Goal: Task Accomplishment & Management: Manage account settings

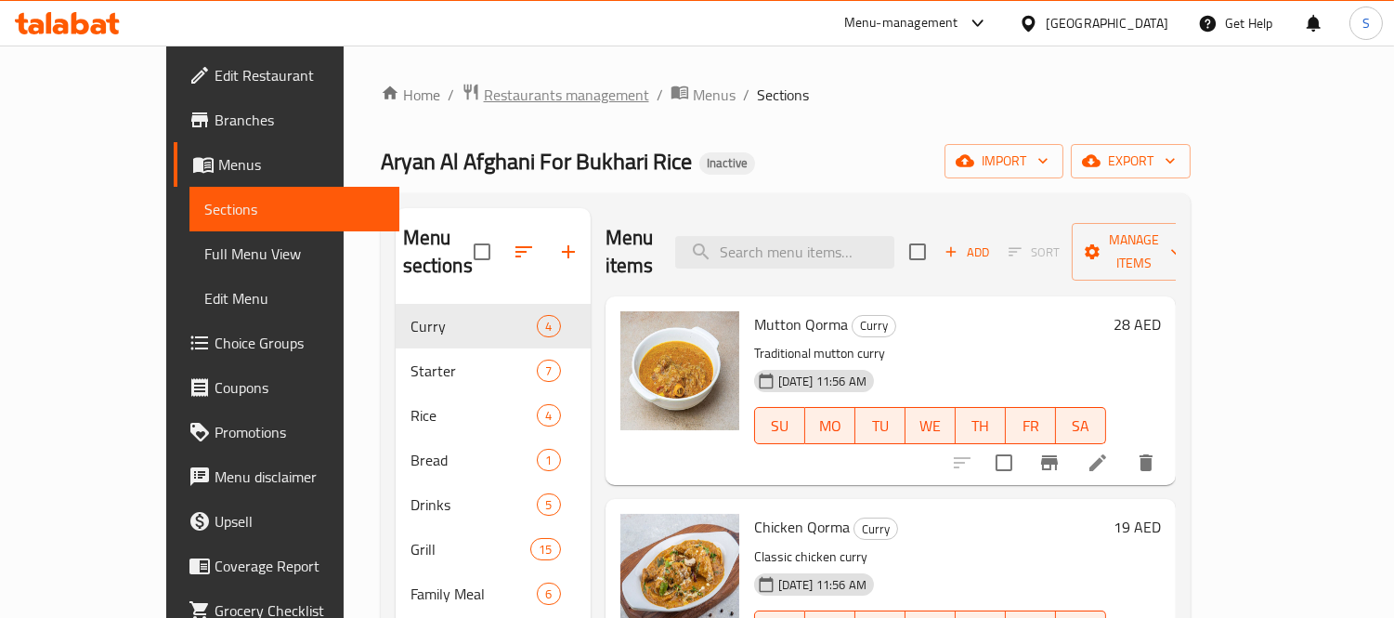
click at [484, 84] on span "Restaurants management" at bounding box center [566, 95] width 165 height 22
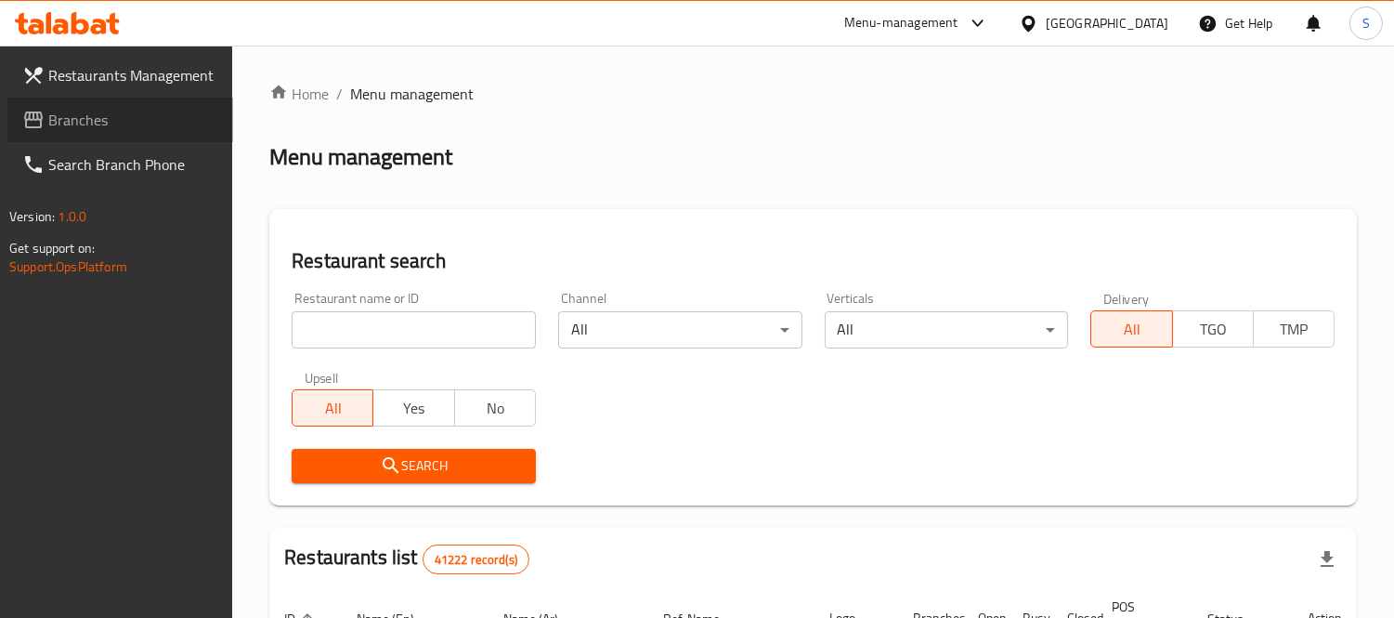
click at [113, 121] on span "Branches" at bounding box center [133, 120] width 170 height 22
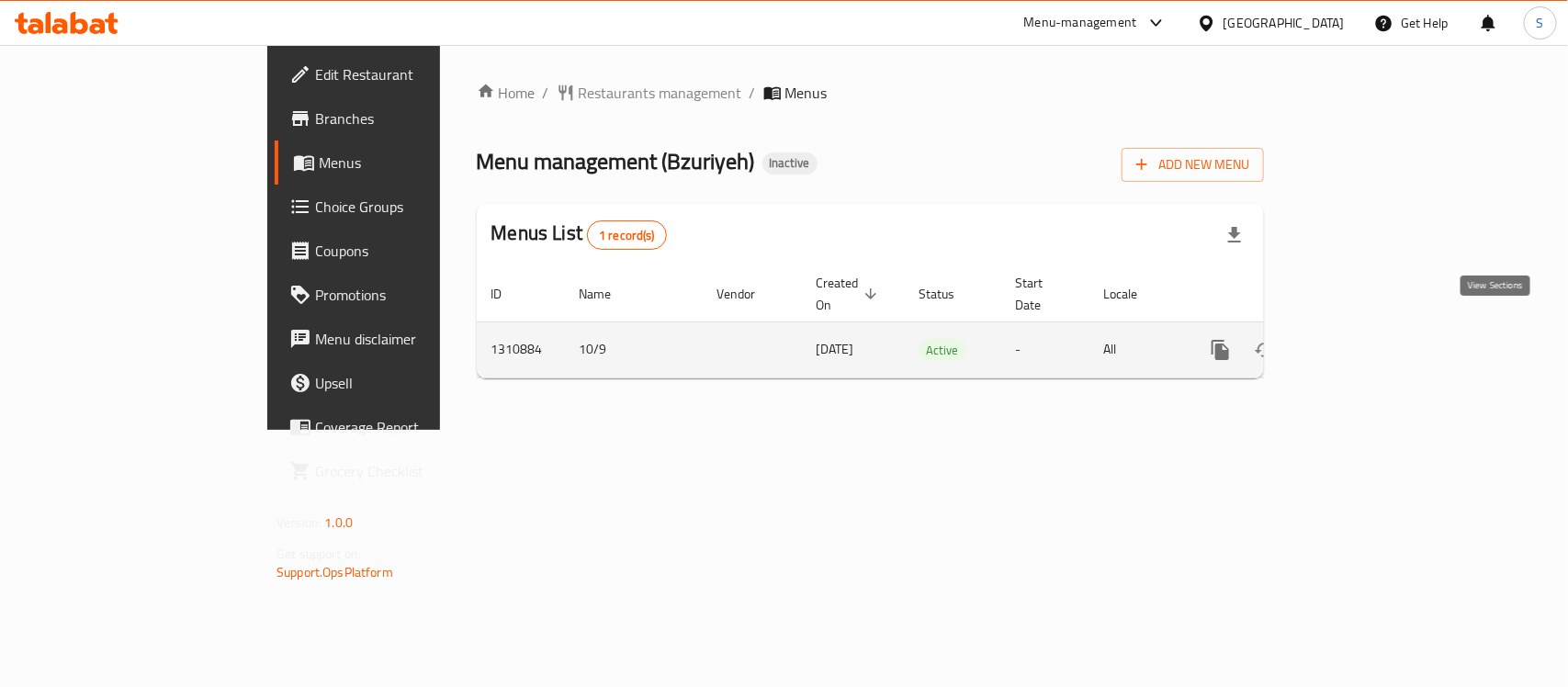
click at [1361, 342] on icon "enhanced table" at bounding box center [1352, 350] width 17 height 17
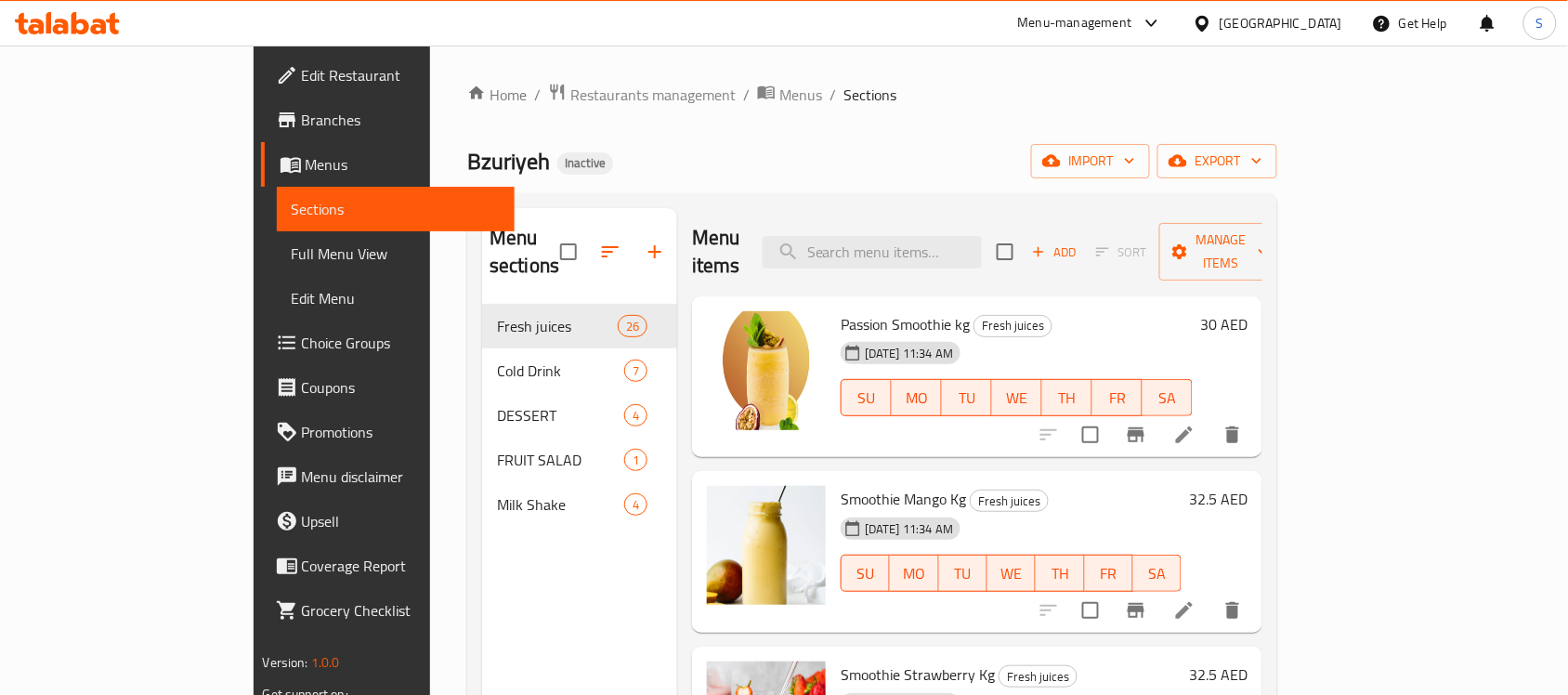
click at [292, 251] on span "Full Menu View" at bounding box center [396, 253] width 209 height 22
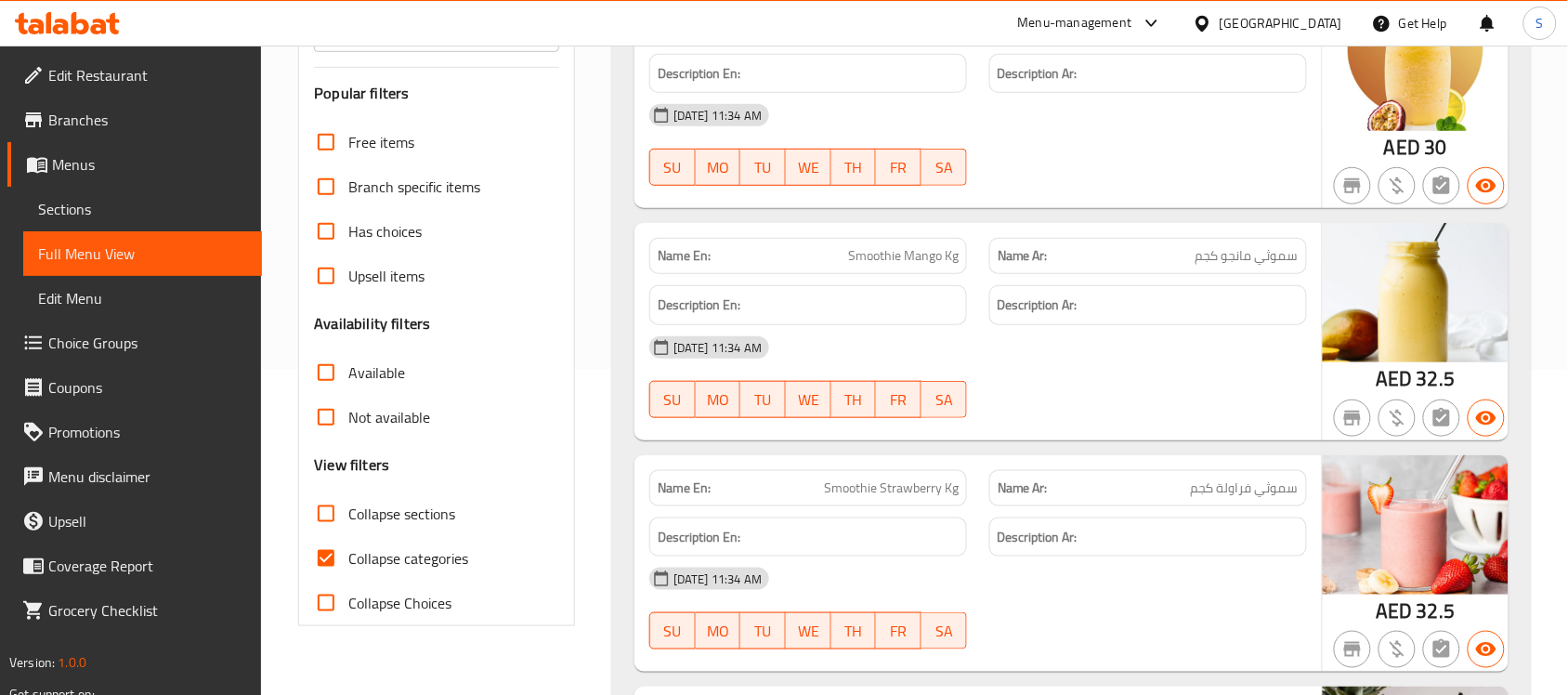
scroll to position [348, 0]
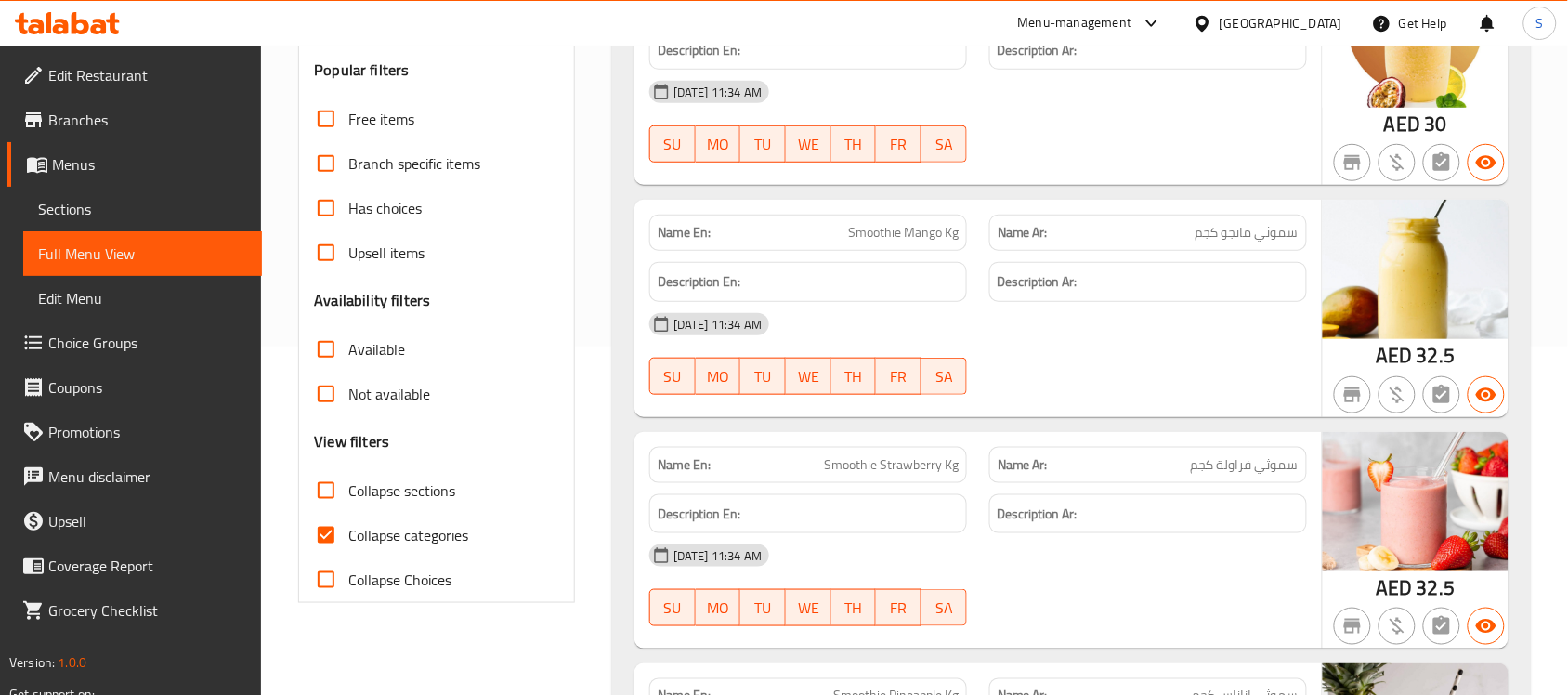
click at [428, 530] on span "Collapse categories" at bounding box center [408, 535] width 120 height 22
click at [348, 530] on input "Collapse categories" at bounding box center [326, 535] width 45 height 45
checkbox input "false"
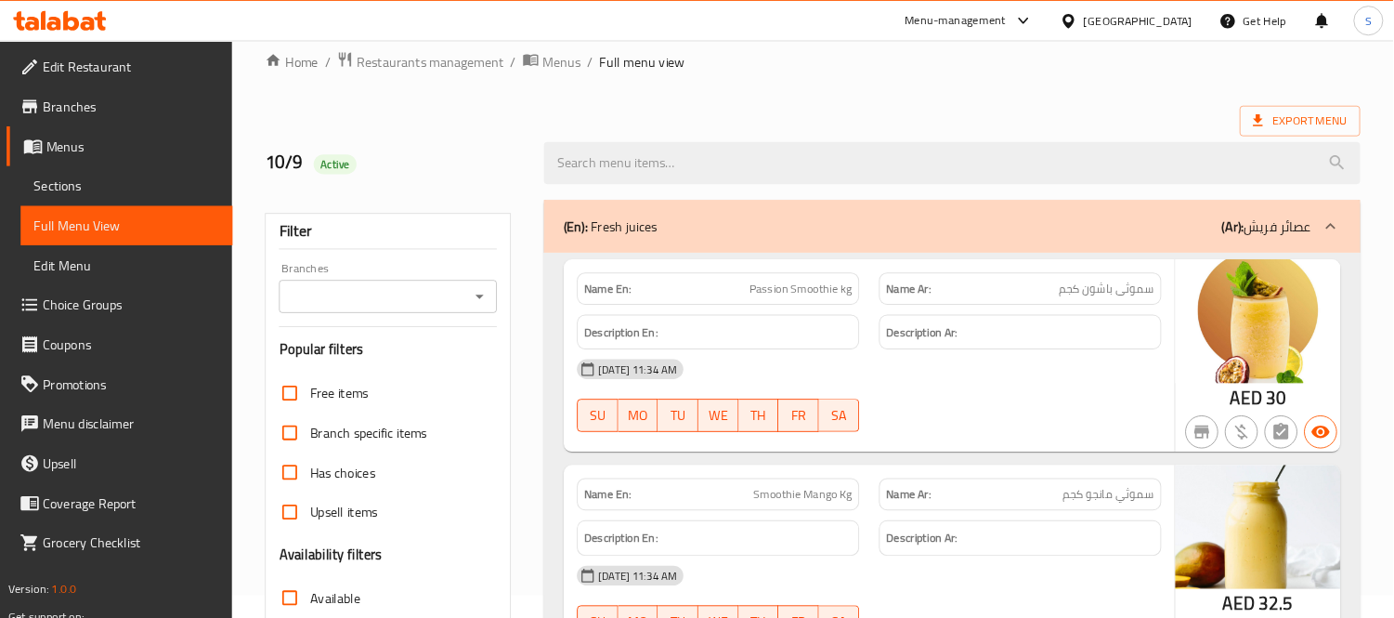
scroll to position [0, 0]
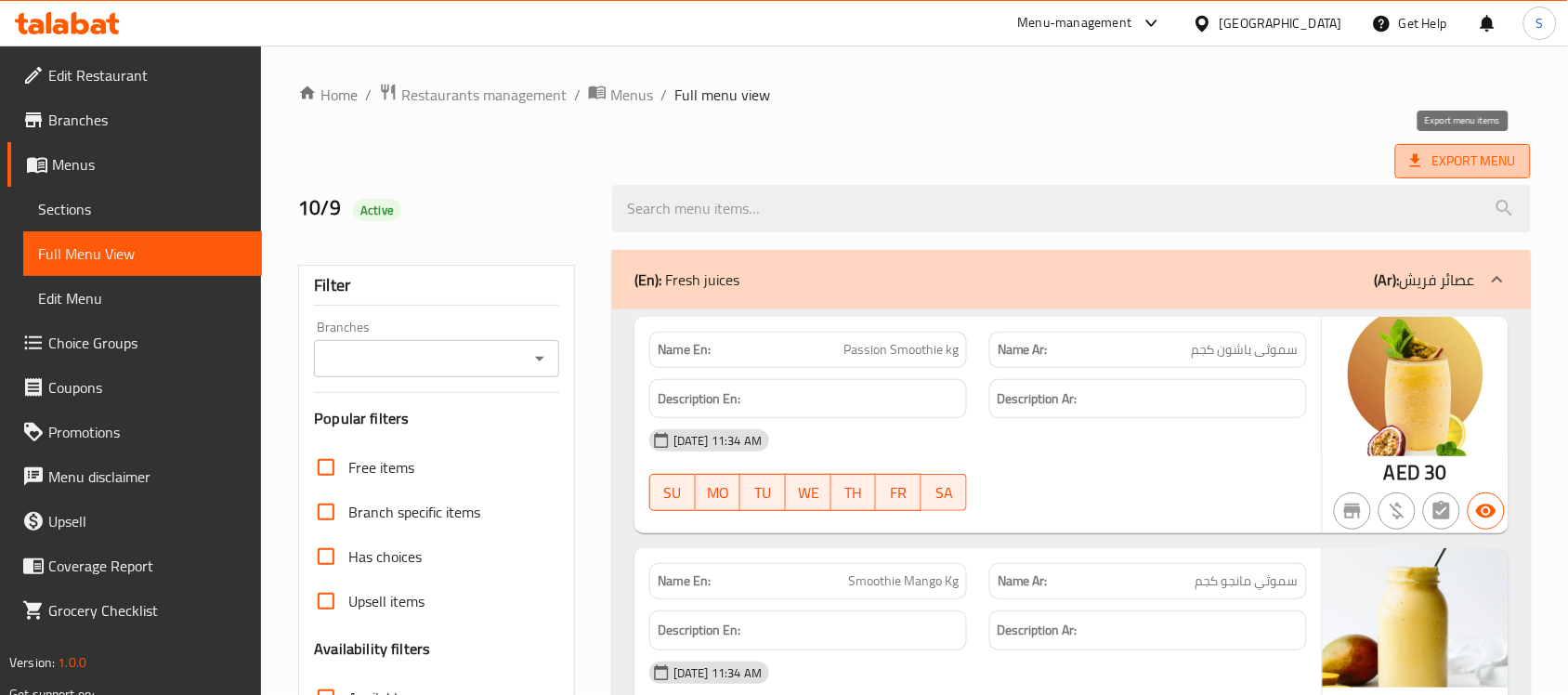
click at [1415, 159] on icon at bounding box center [1415, 160] width 11 height 13
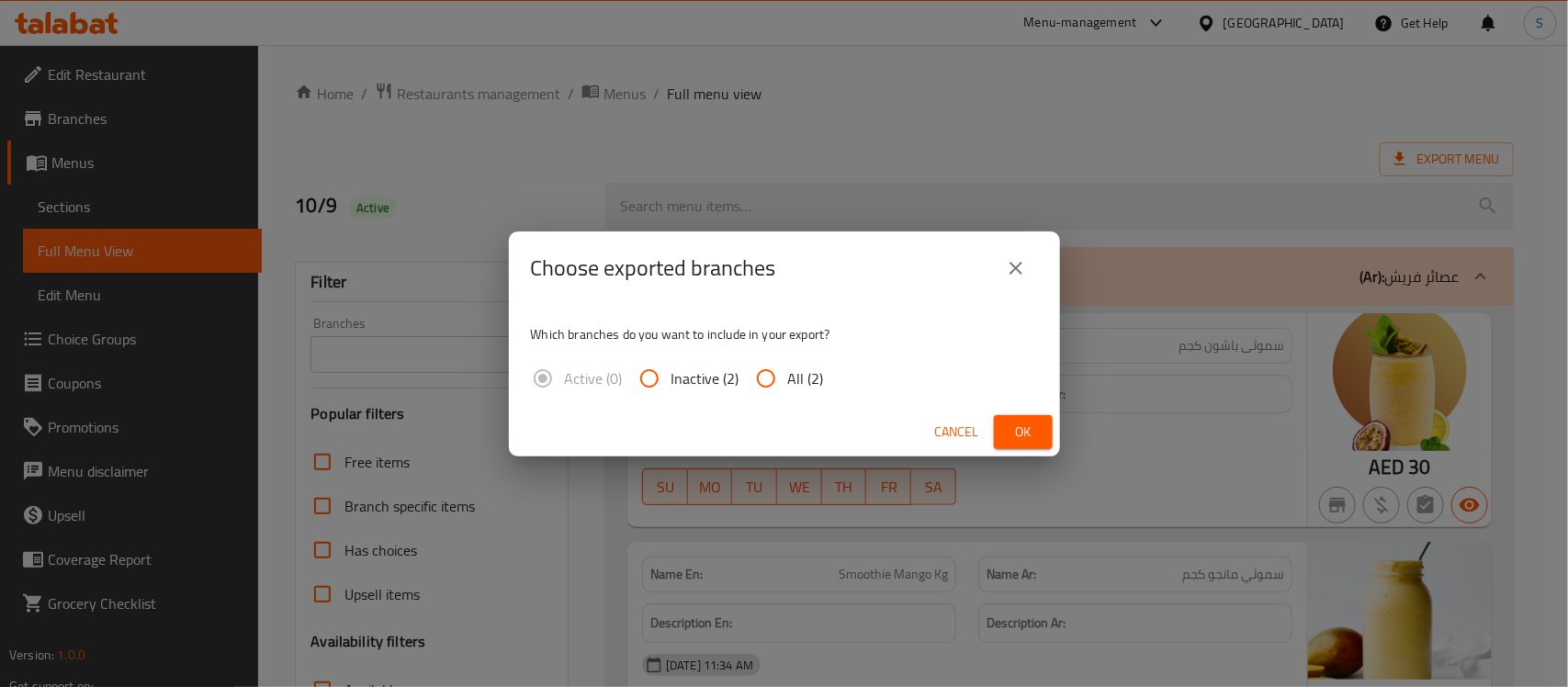
click at [750, 390] on input "All (2)" at bounding box center [766, 378] width 44 height 44
radio input "true"
click at [1012, 429] on span "Ok" at bounding box center [1023, 432] width 30 height 23
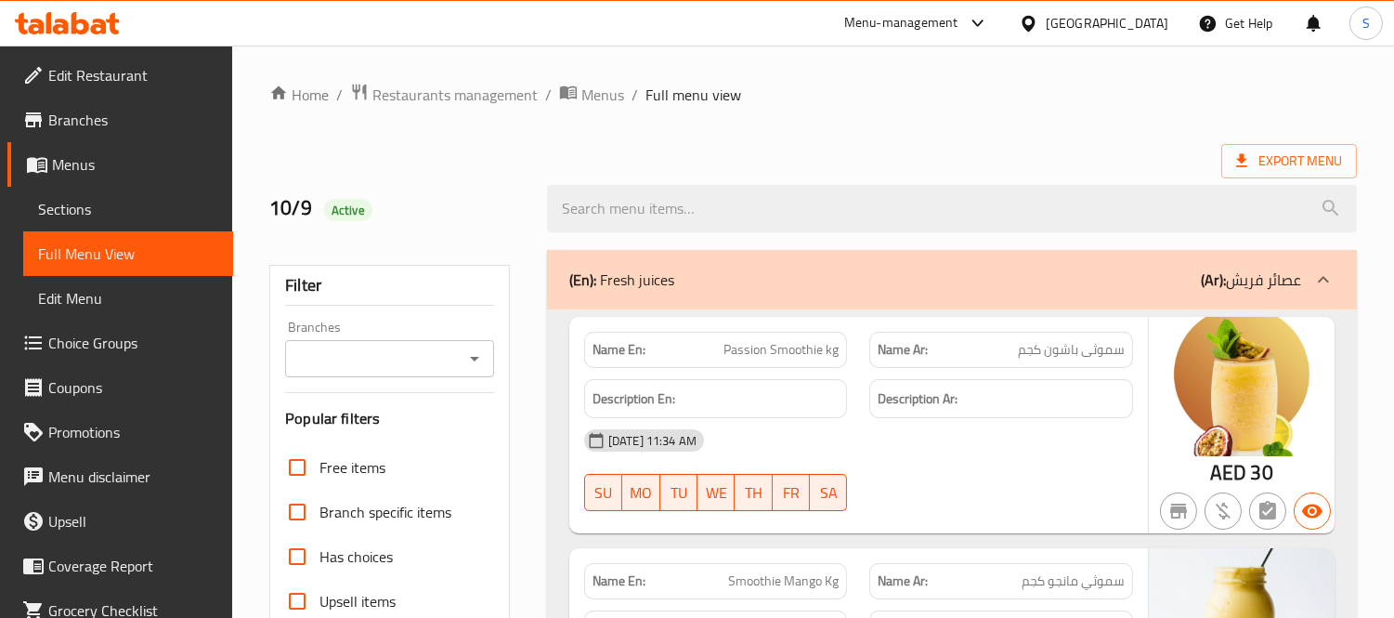
click at [364, 150] on div "Export Menu" at bounding box center [813, 161] width 1088 height 34
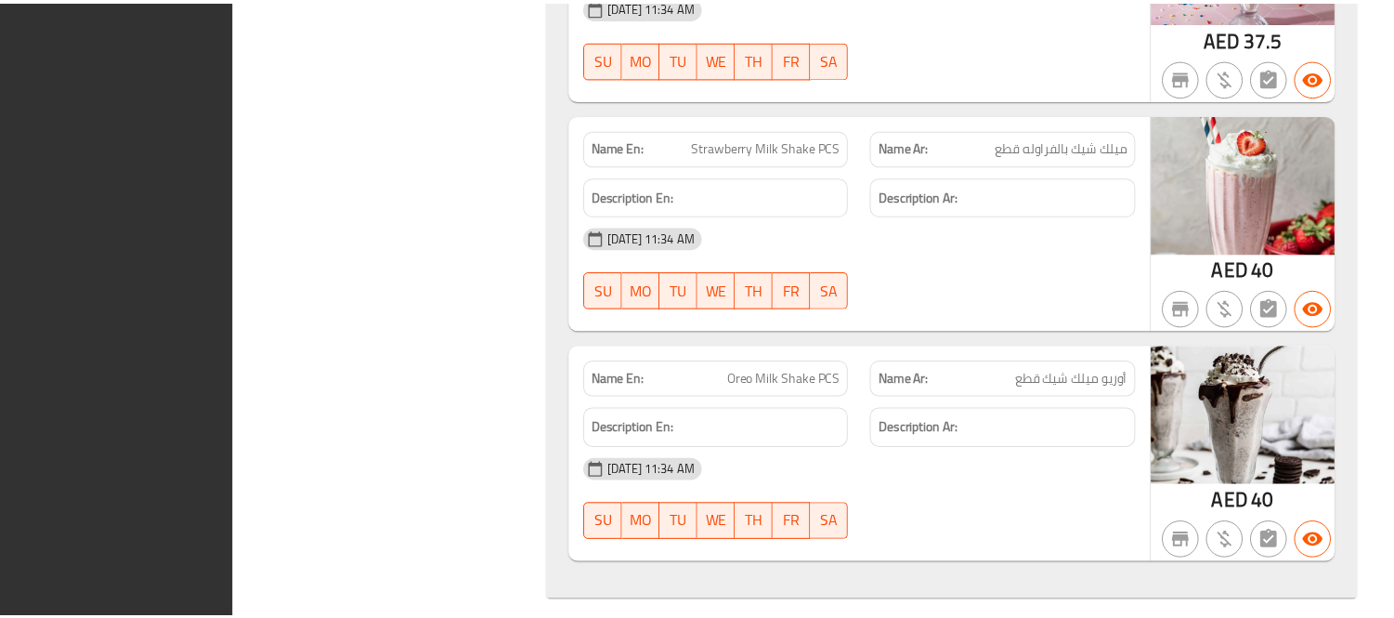
scroll to position [9923, 0]
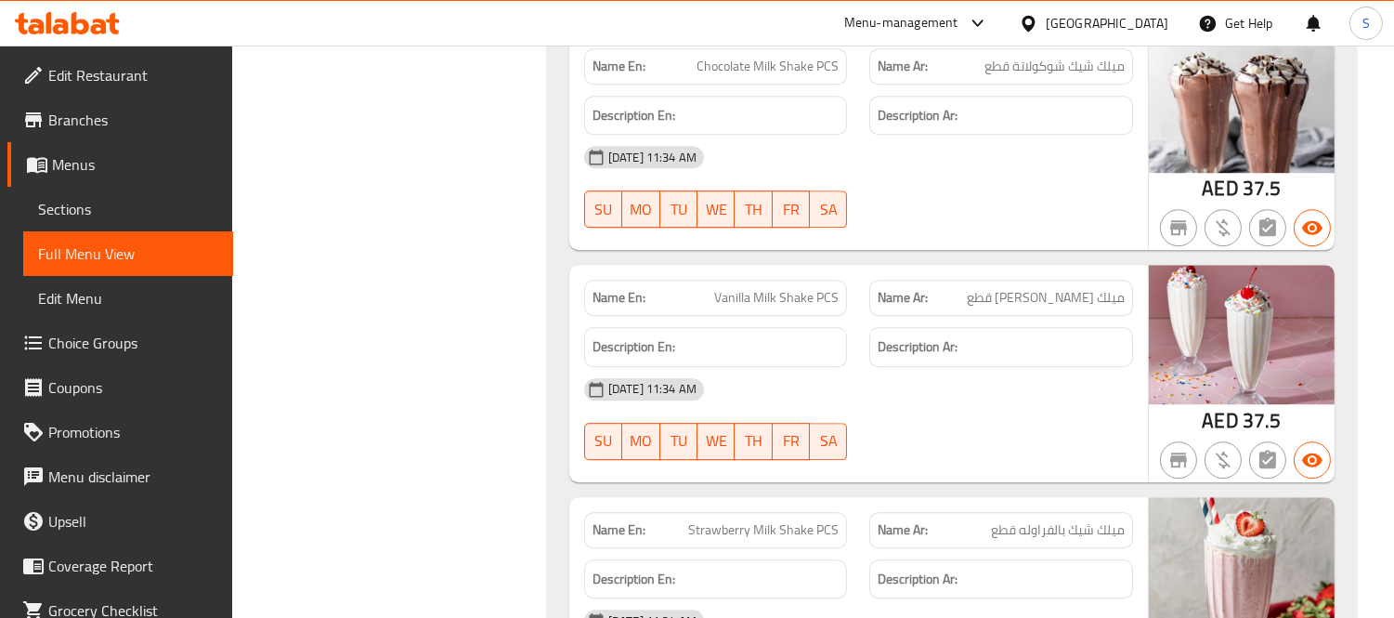
click at [161, 208] on span "Sections" at bounding box center [128, 209] width 180 height 22
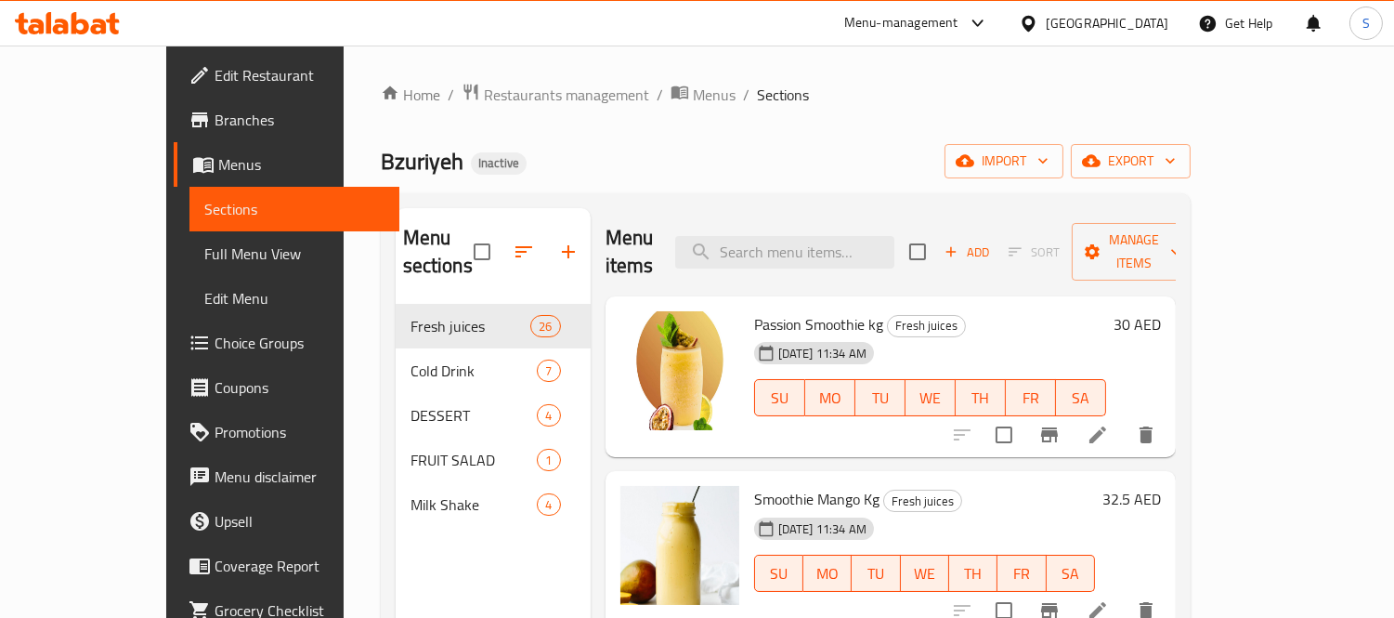
click at [489, 174] on div "Bzuriyeh Inactive import export" at bounding box center [786, 161] width 810 height 34
click at [1138, 30] on div "United Arab Emirates" at bounding box center [1107, 23] width 123 height 20
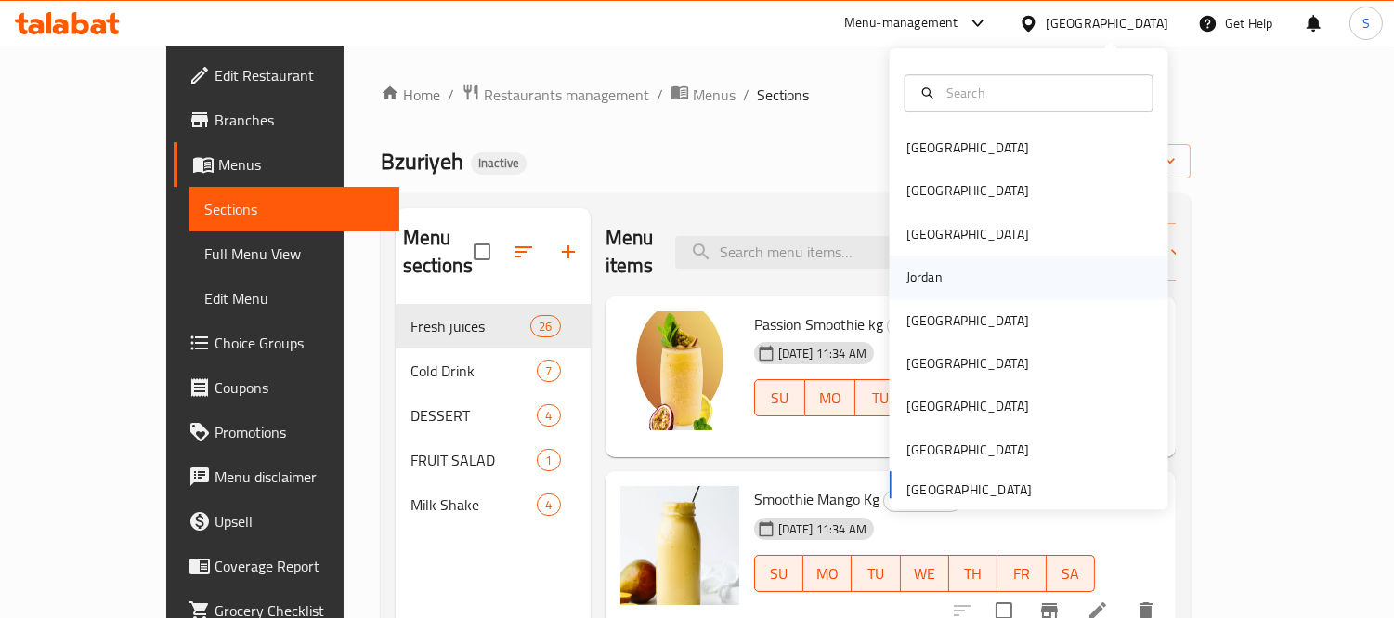
click at [941, 285] on div "Jordan" at bounding box center [925, 276] width 66 height 43
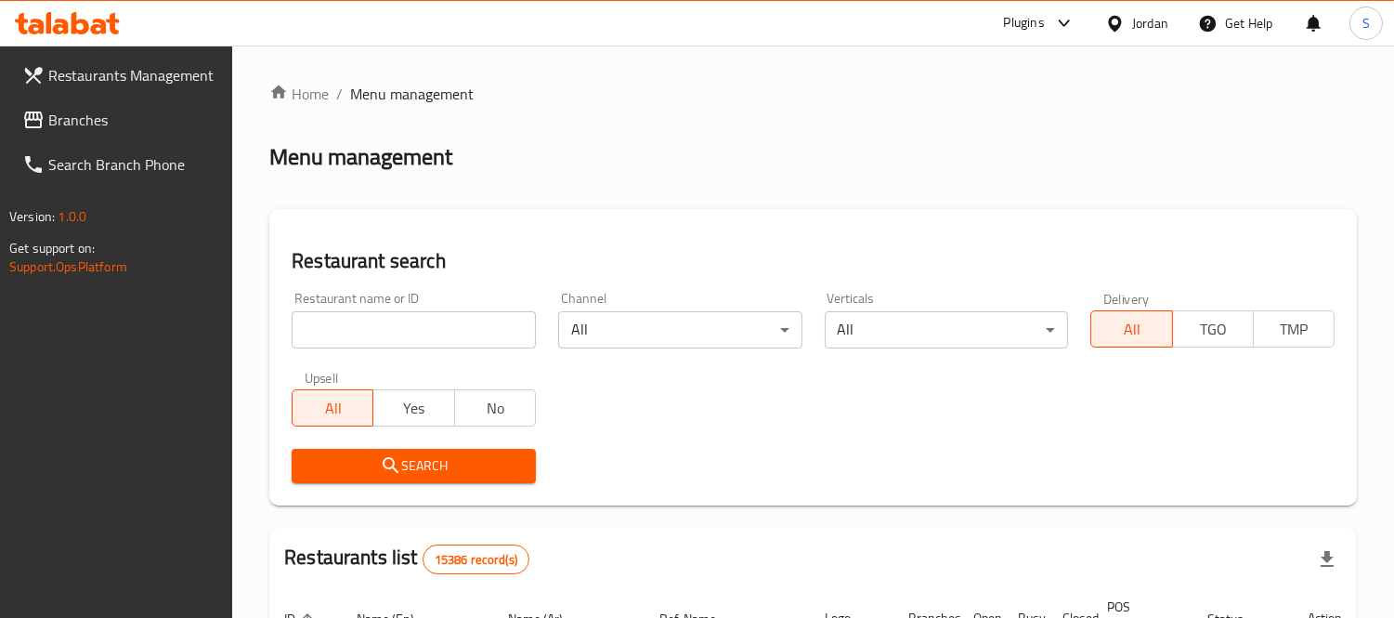
click at [63, 125] on span "Branches" at bounding box center [133, 120] width 170 height 22
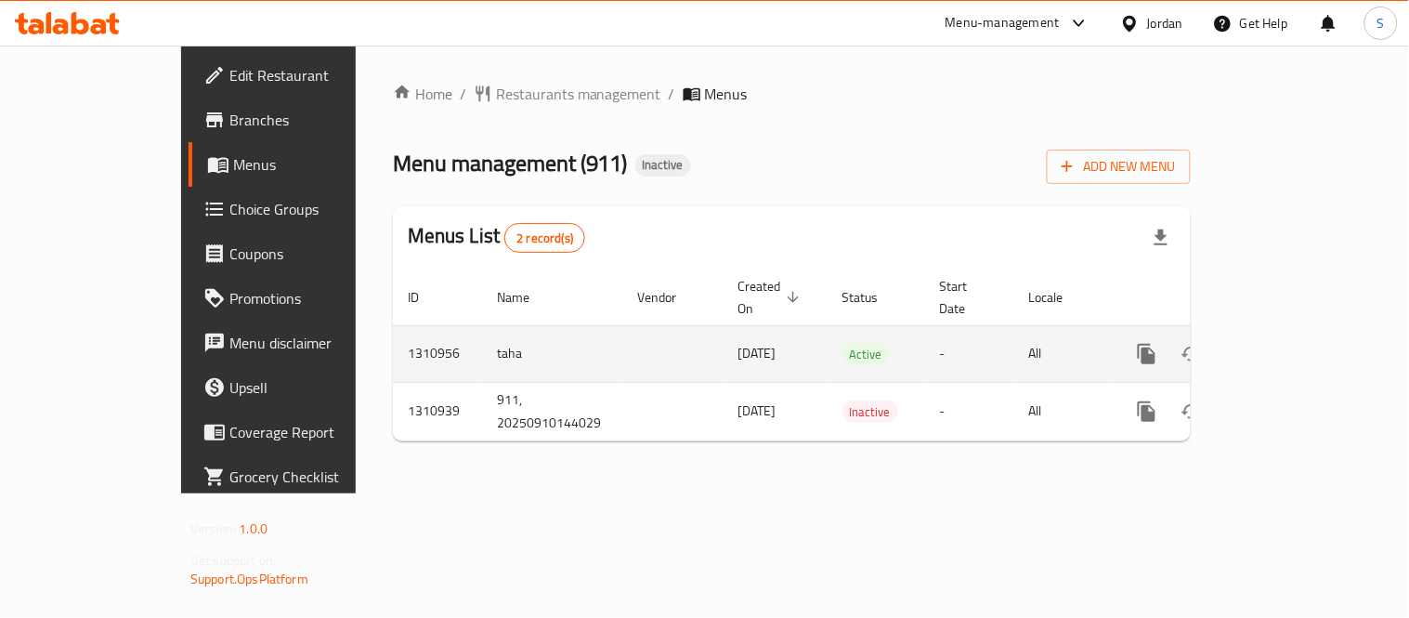
click at [1292, 343] on icon "enhanced table" at bounding box center [1281, 354] width 22 height 22
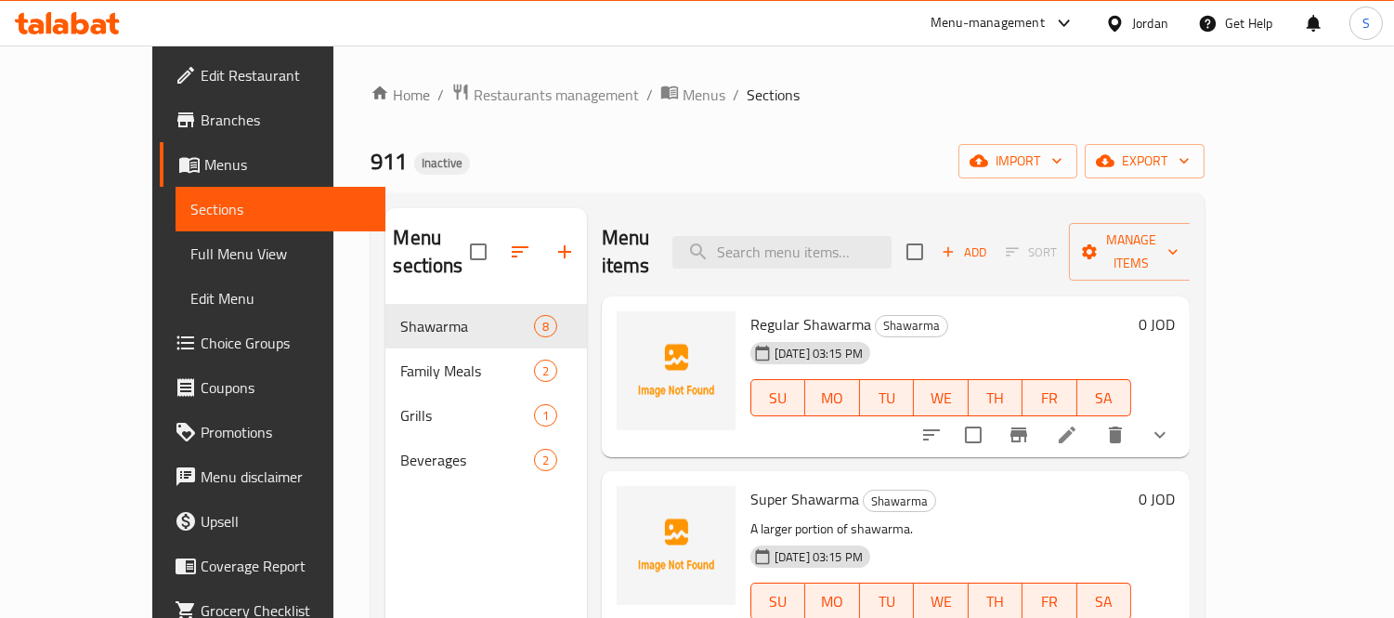
click at [190, 246] on span "Full Menu View" at bounding box center [280, 253] width 180 height 22
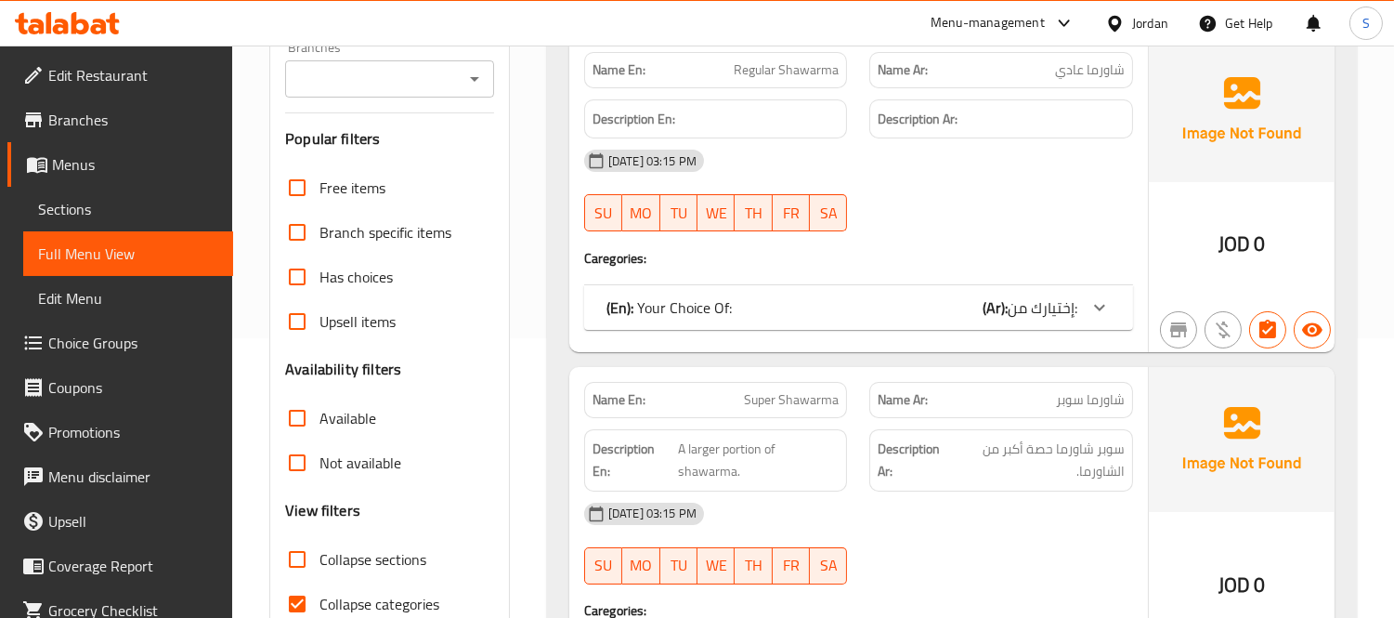
scroll to position [516, 0]
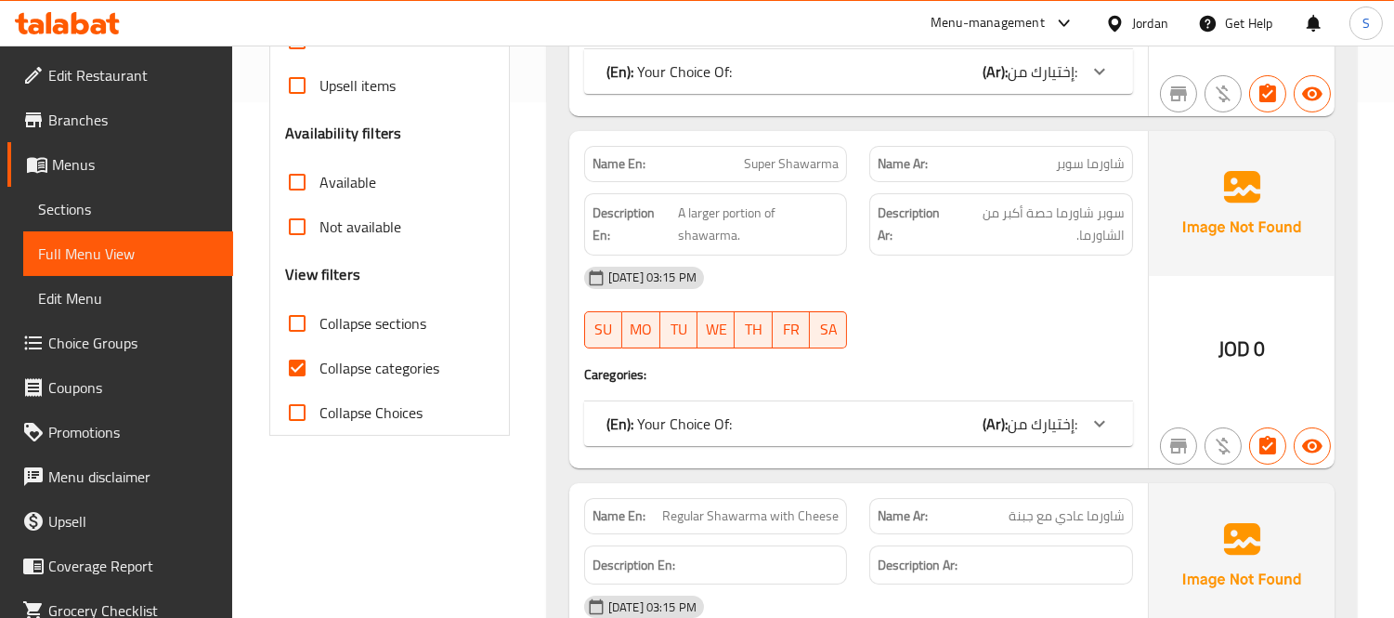
click at [386, 364] on span "Collapse categories" at bounding box center [380, 368] width 120 height 22
click at [320, 364] on input "Collapse categories" at bounding box center [297, 368] width 45 height 45
checkbox input "false"
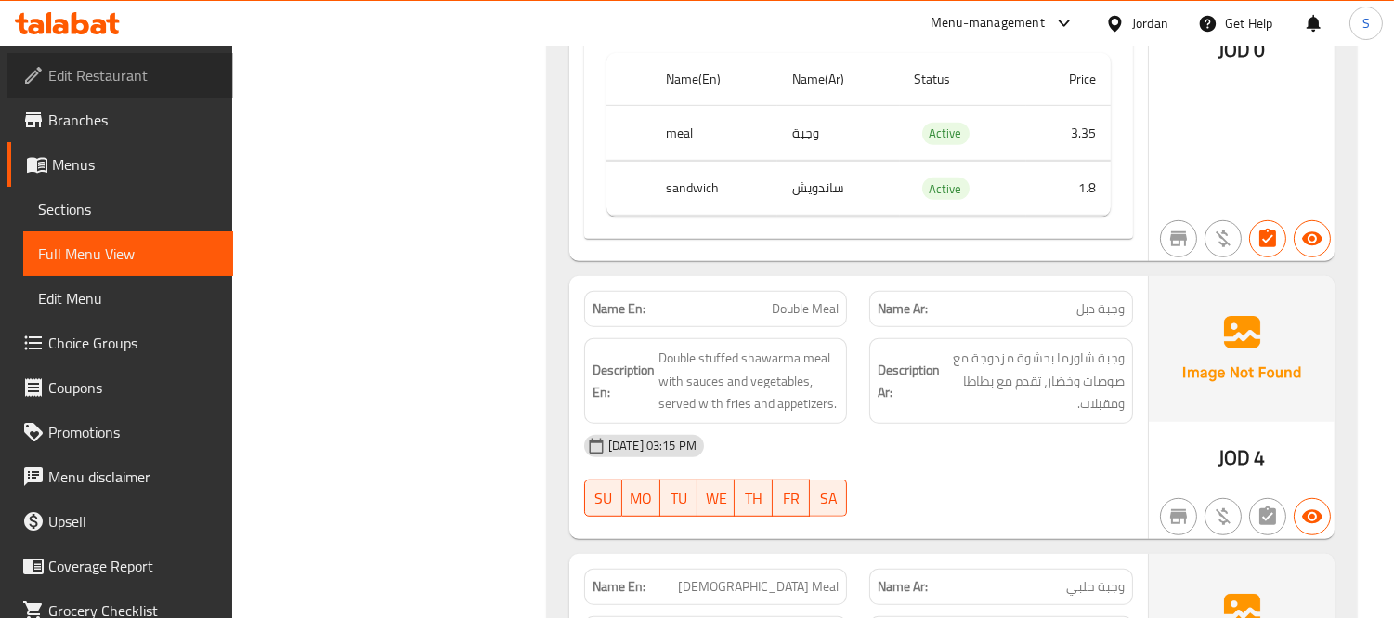
click at [124, 71] on span "Edit Restaurant" at bounding box center [133, 75] width 170 height 22
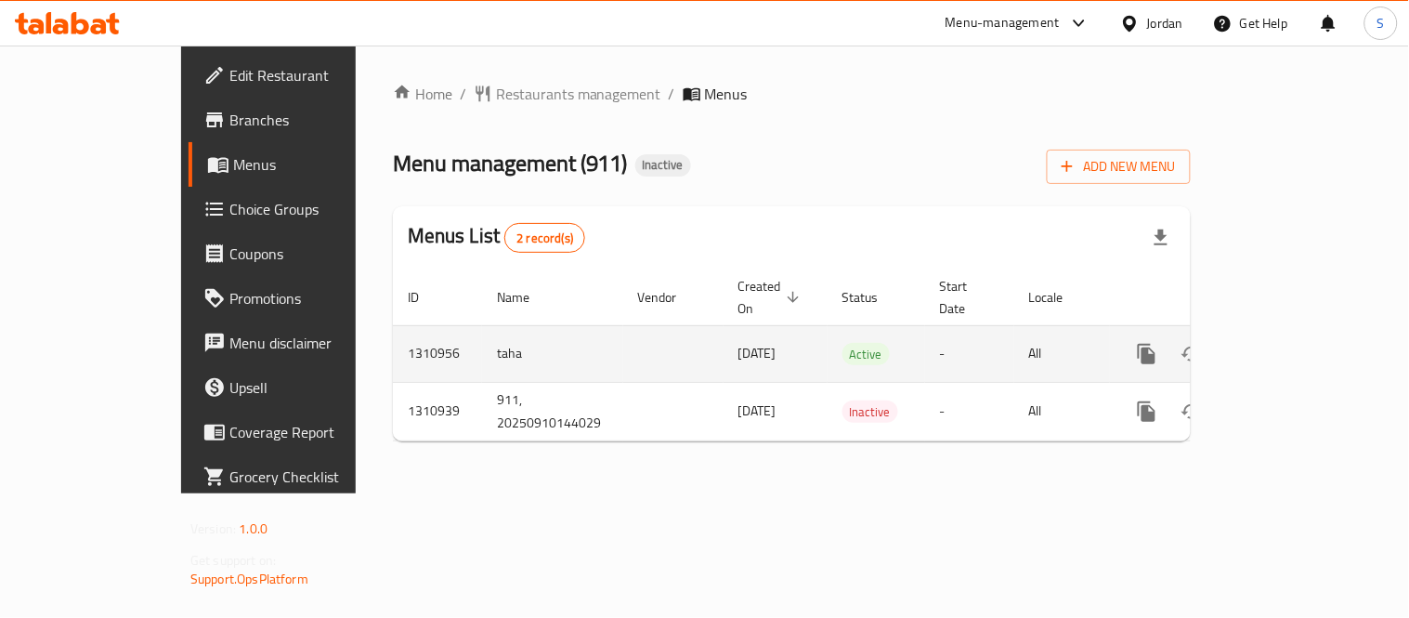
click at [1303, 332] on link "enhanced table" at bounding box center [1281, 354] width 45 height 45
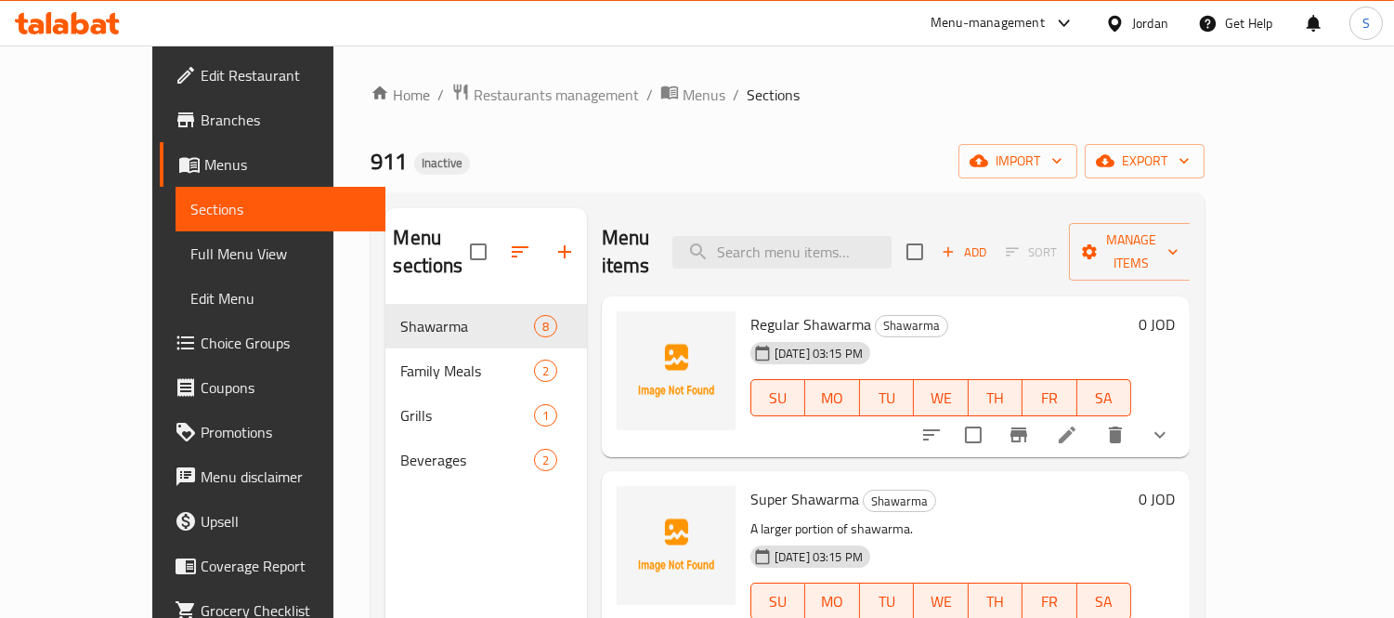
click at [190, 245] on span "Full Menu View" at bounding box center [280, 253] width 180 height 22
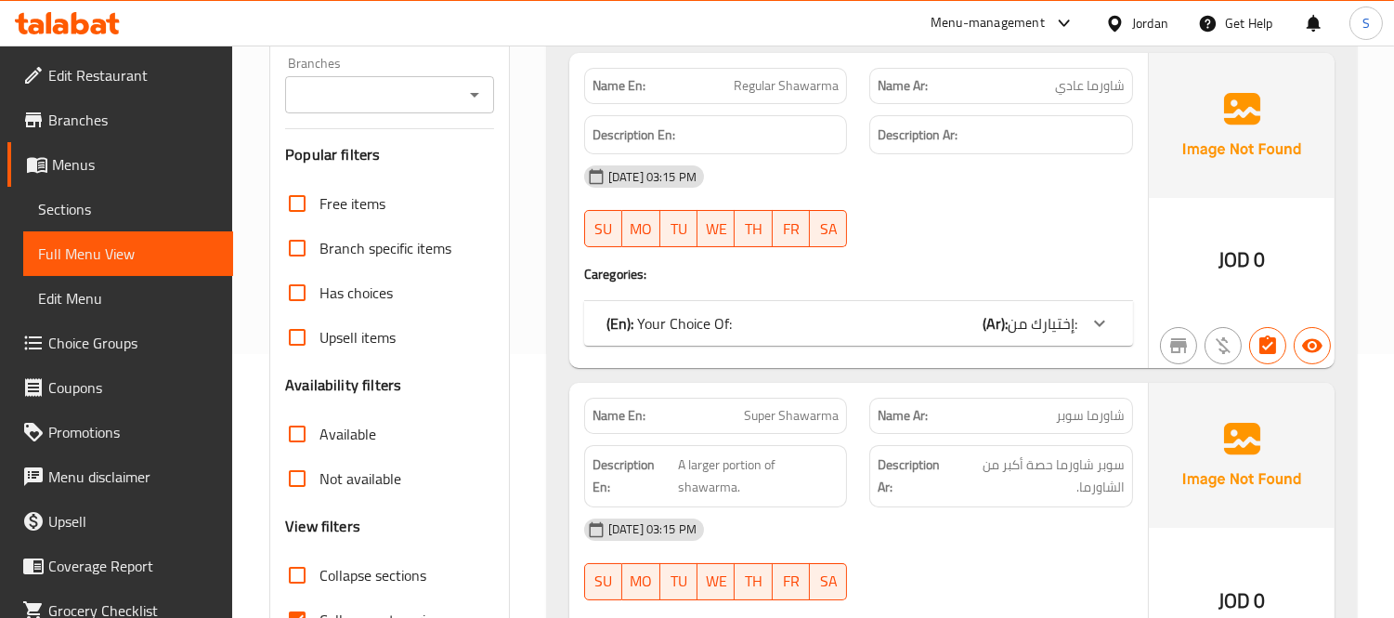
scroll to position [309, 0]
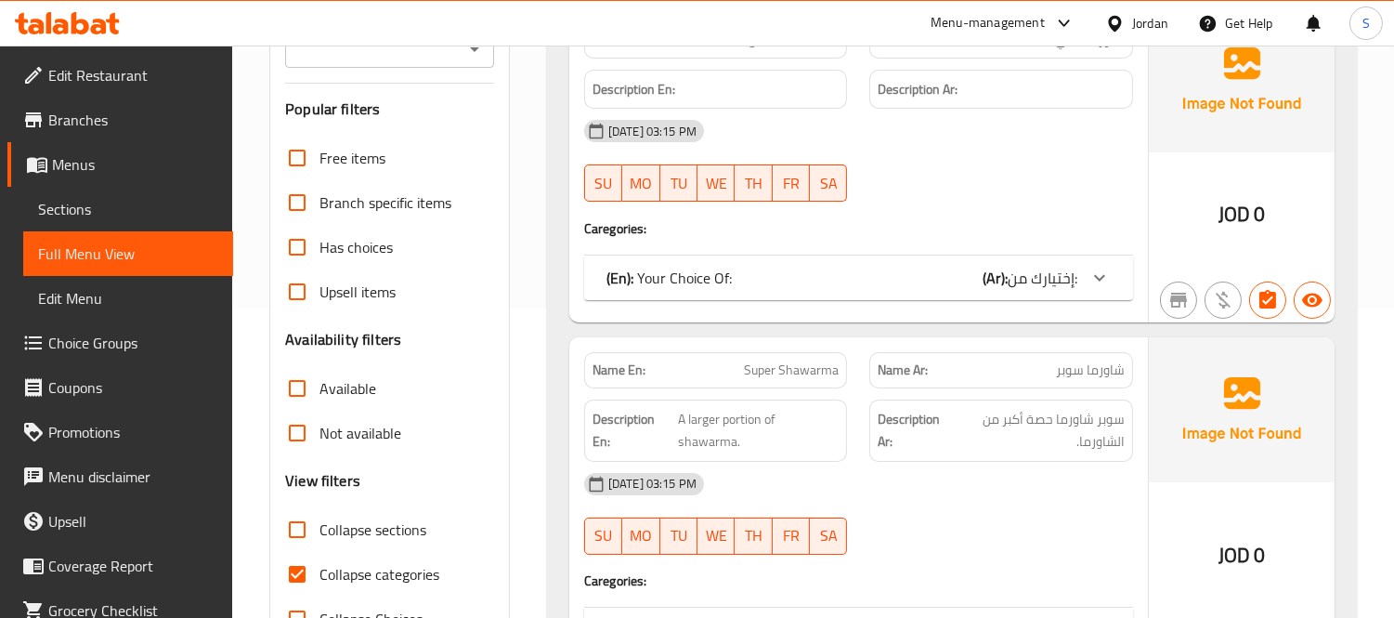
click at [386, 568] on span "Collapse categories" at bounding box center [380, 574] width 120 height 22
click at [320, 568] on input "Collapse categories" at bounding box center [297, 574] width 45 height 45
checkbox input "false"
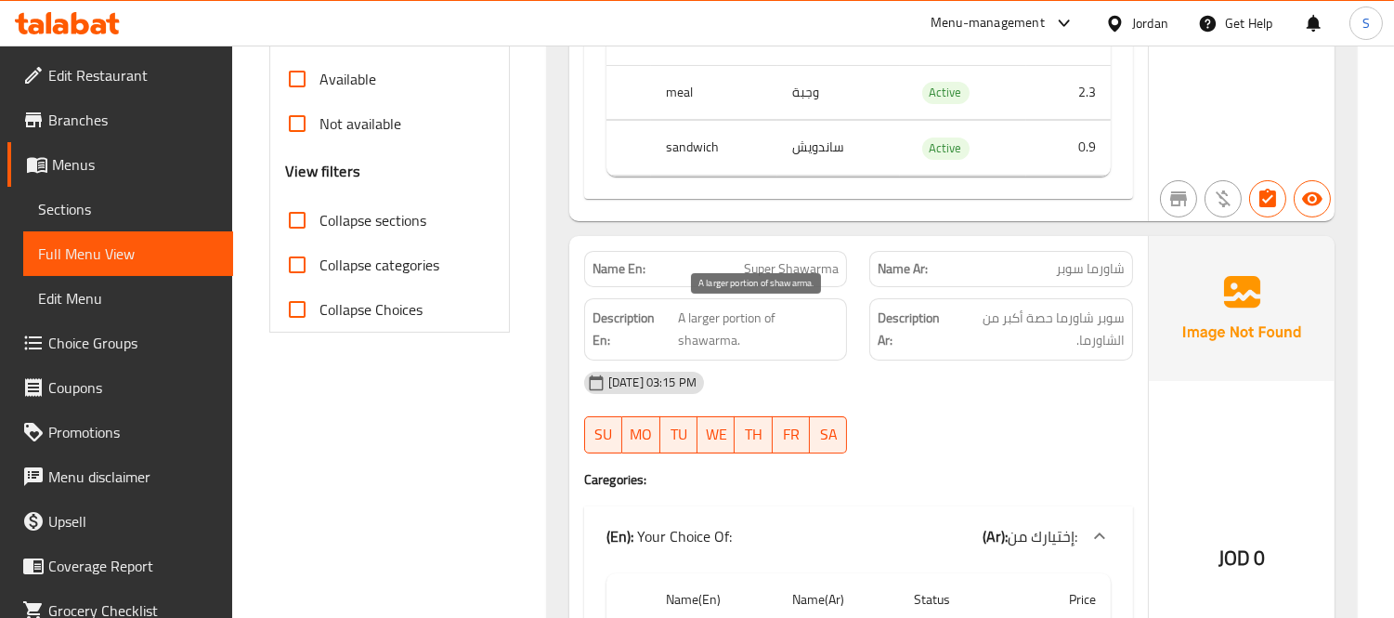
scroll to position [722, 0]
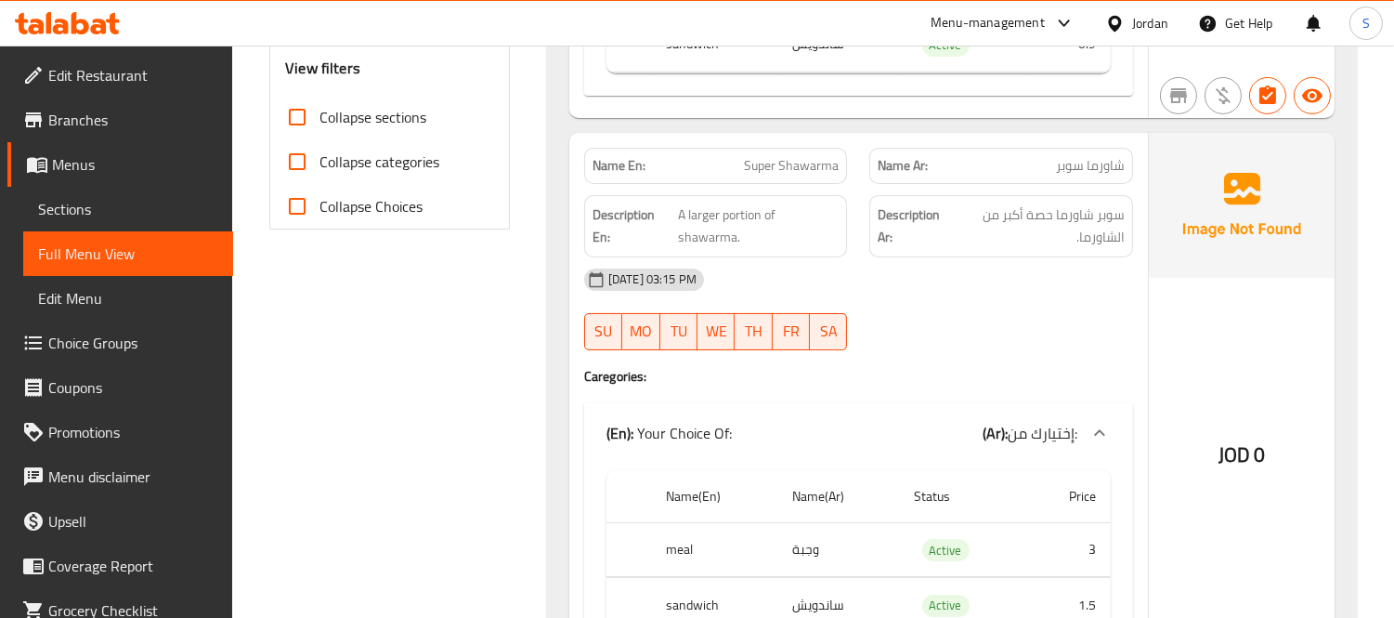
click at [782, 165] on span "Super Shawarma" at bounding box center [791, 166] width 95 height 20
copy span "Super Shawarma"
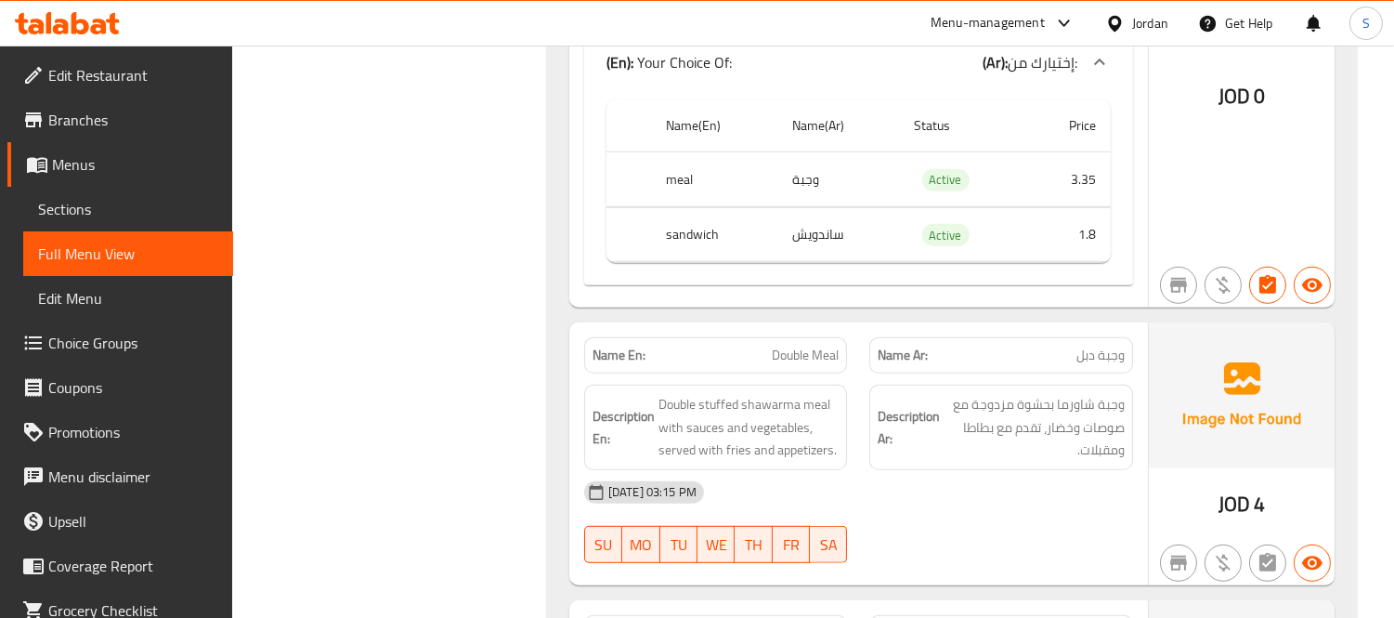
scroll to position [2271, 0]
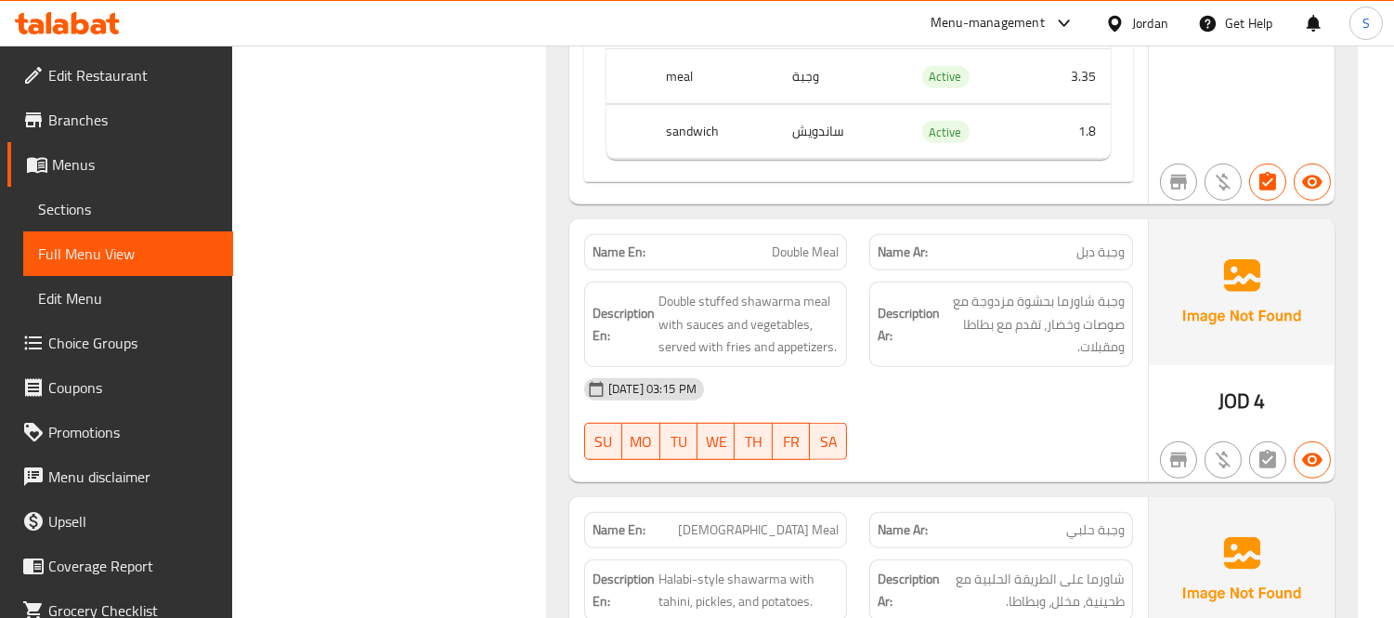
drag, startPoint x: 847, startPoint y: 321, endPoint x: 858, endPoint y: 326, distance: 12.1
click at [858, 326] on div "Description En: Double stuffed shawarma meal with sauces and vegetables, served…" at bounding box center [858, 324] width 571 height 108
click at [783, 243] on span "Double Meal" at bounding box center [805, 252] width 67 height 20
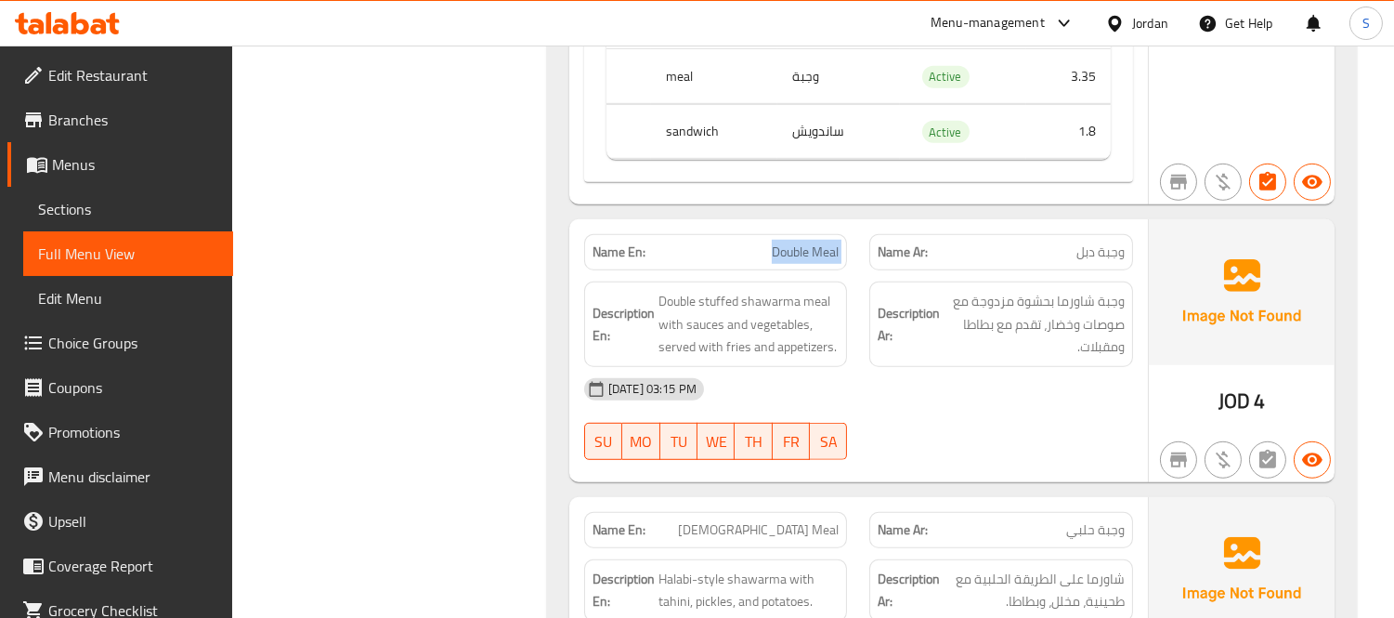
copy span "Double Meal"
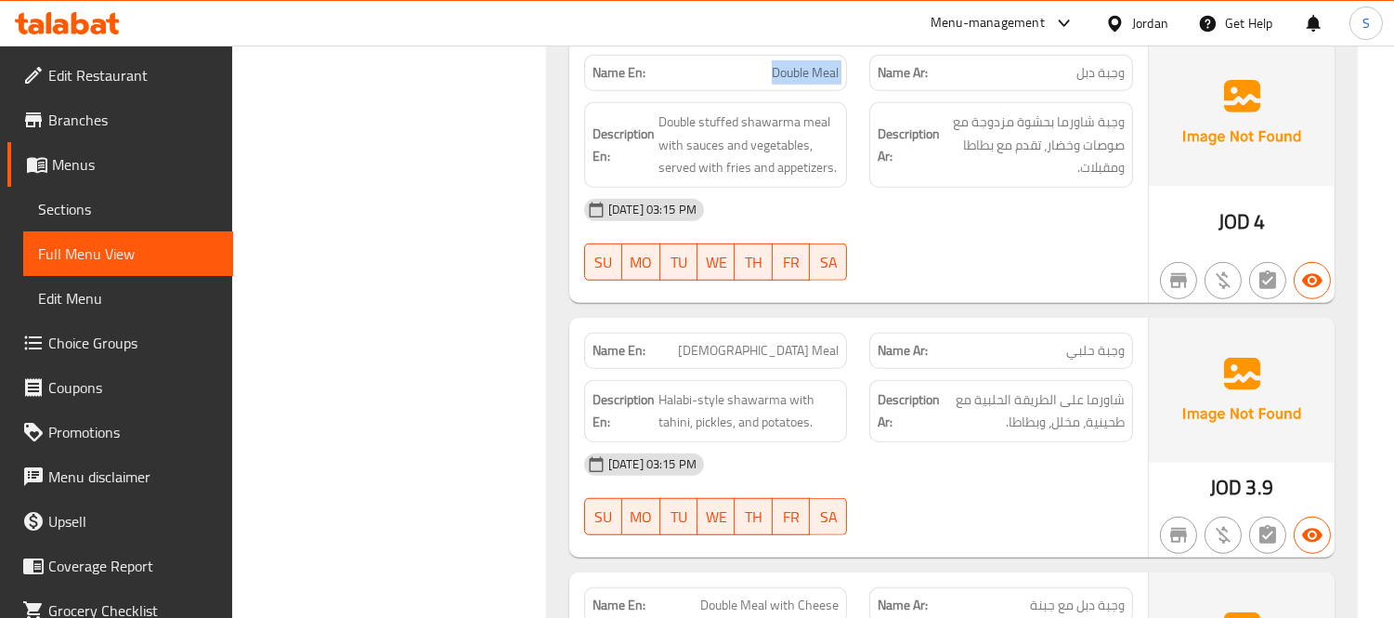
scroll to position [2580, 0]
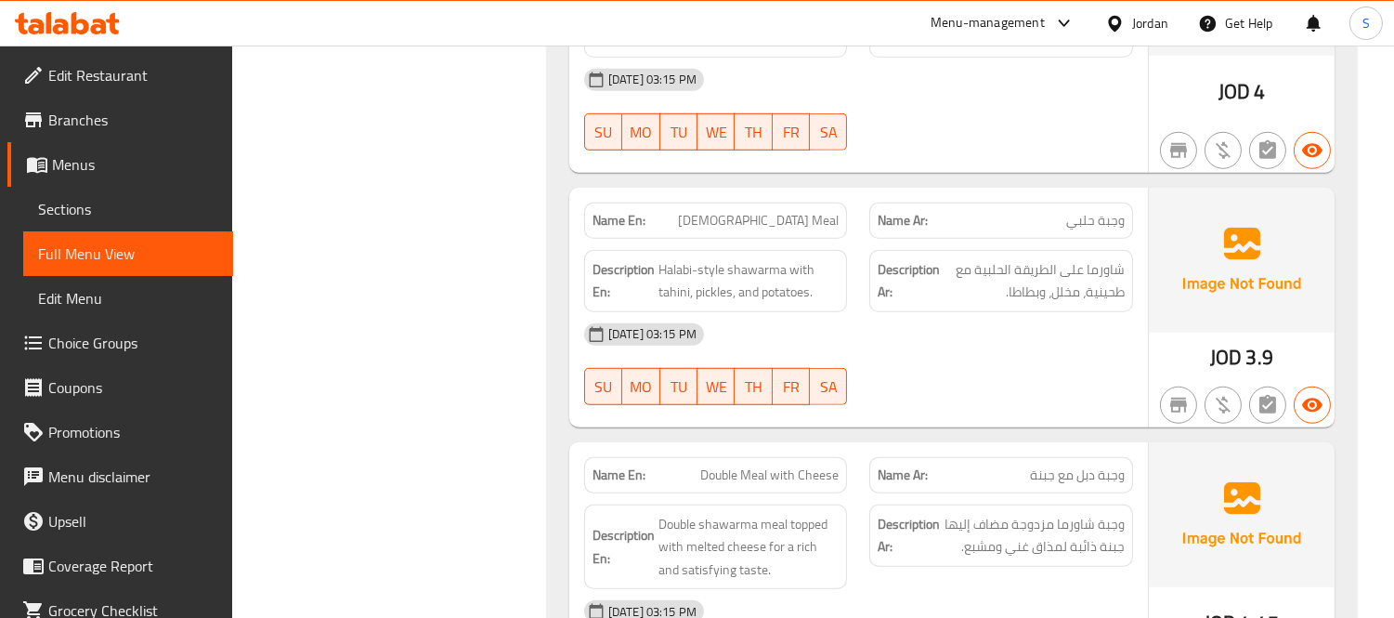
click at [1028, 334] on div "[DATE] 03:15 PM" at bounding box center [858, 334] width 571 height 45
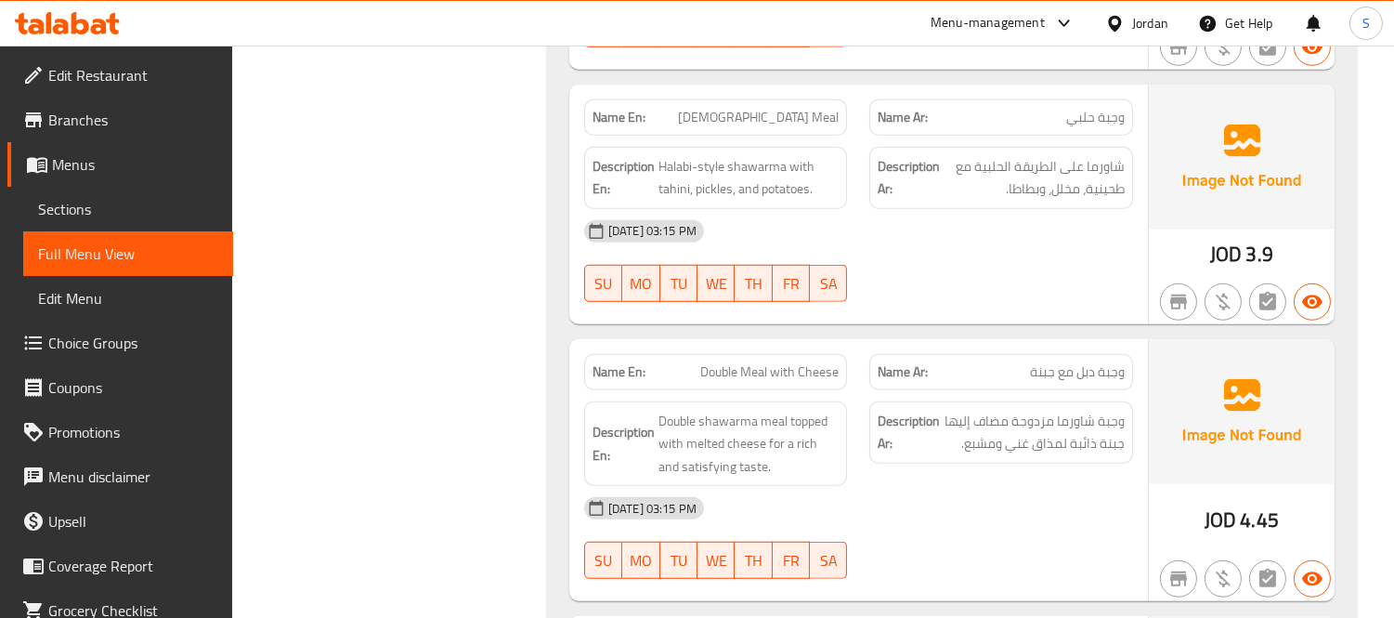
scroll to position [2787, 0]
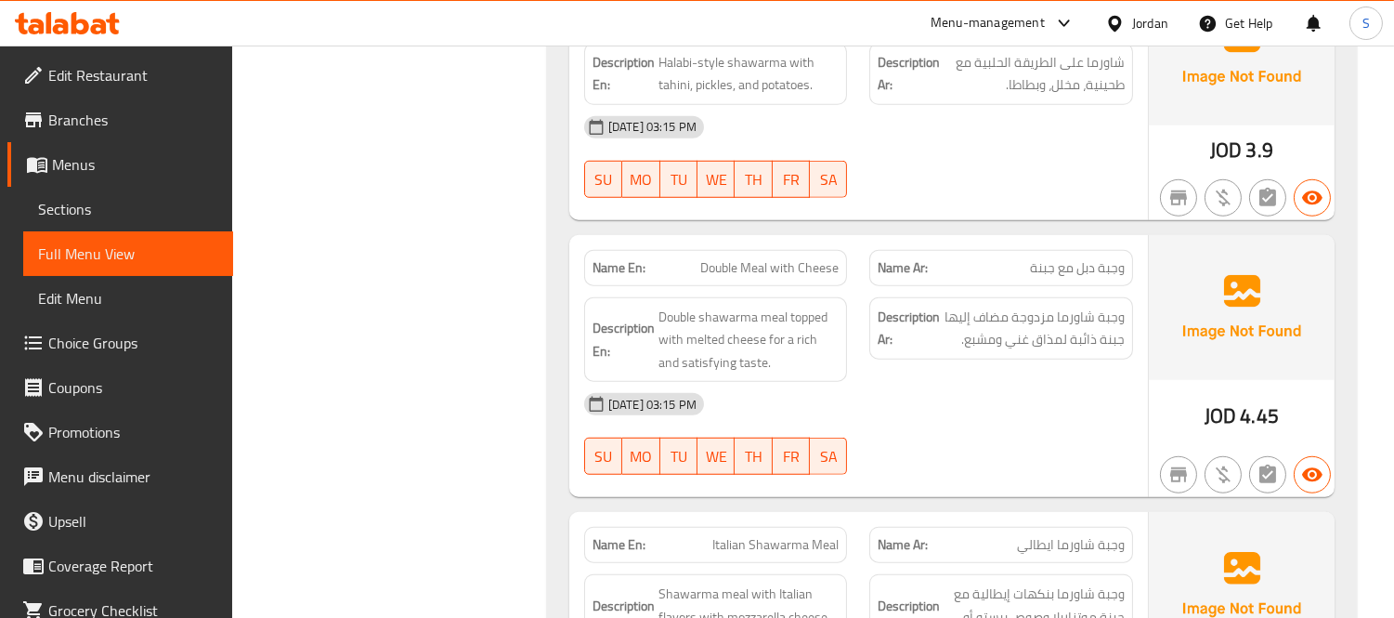
click at [974, 307] on span "وجبة شاورما مزدوجة مضاف إليها جبنة ذائبة لمذاق غني ومشبع." at bounding box center [1034, 329] width 181 height 46
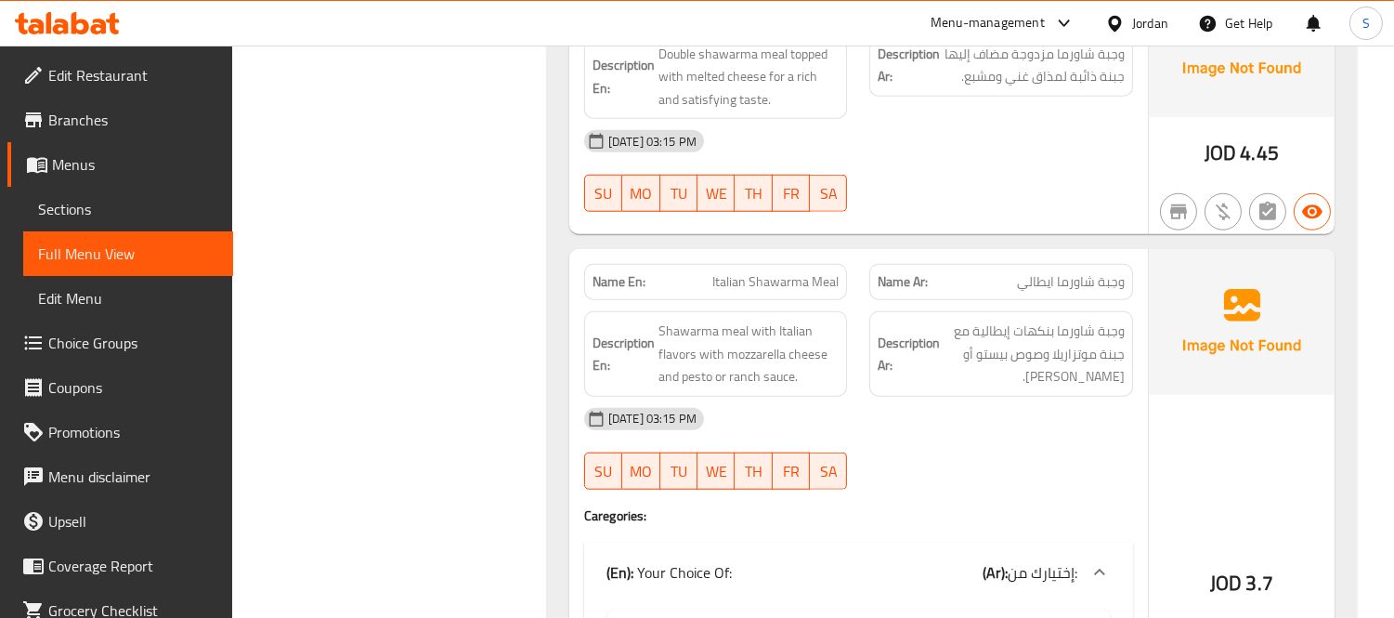
scroll to position [3097, 0]
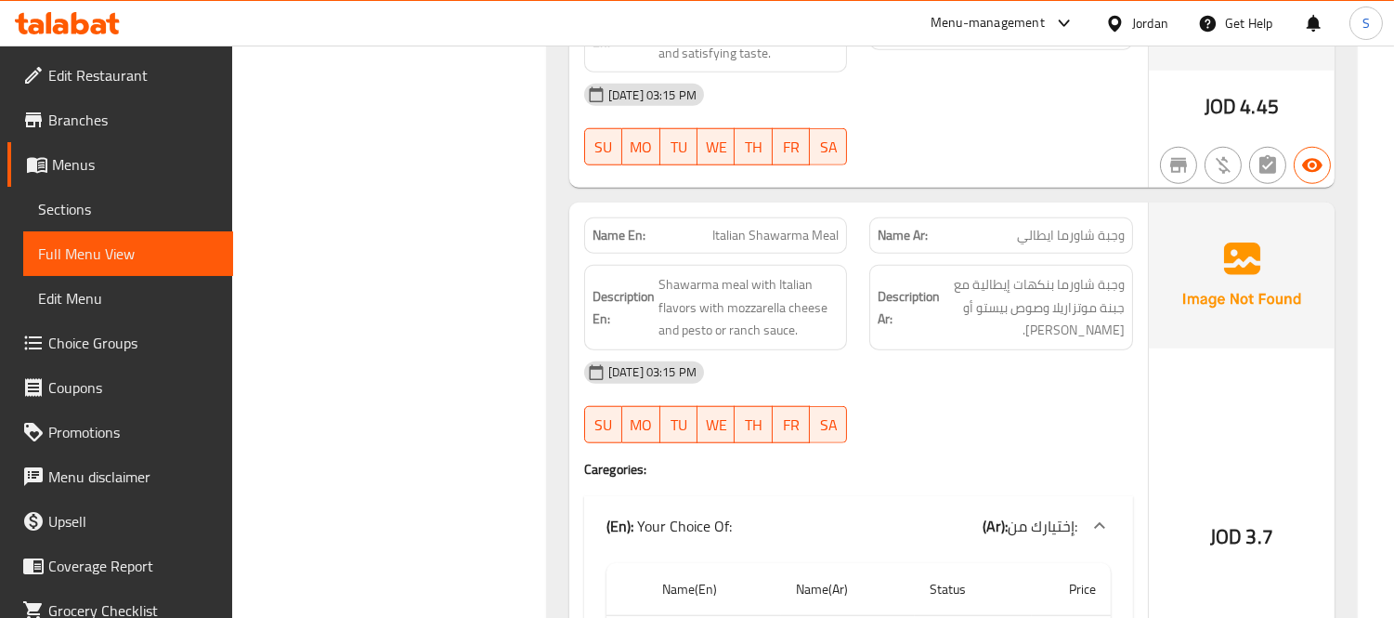
click at [940, 391] on div "[DATE] 03:15 PM" at bounding box center [858, 372] width 571 height 45
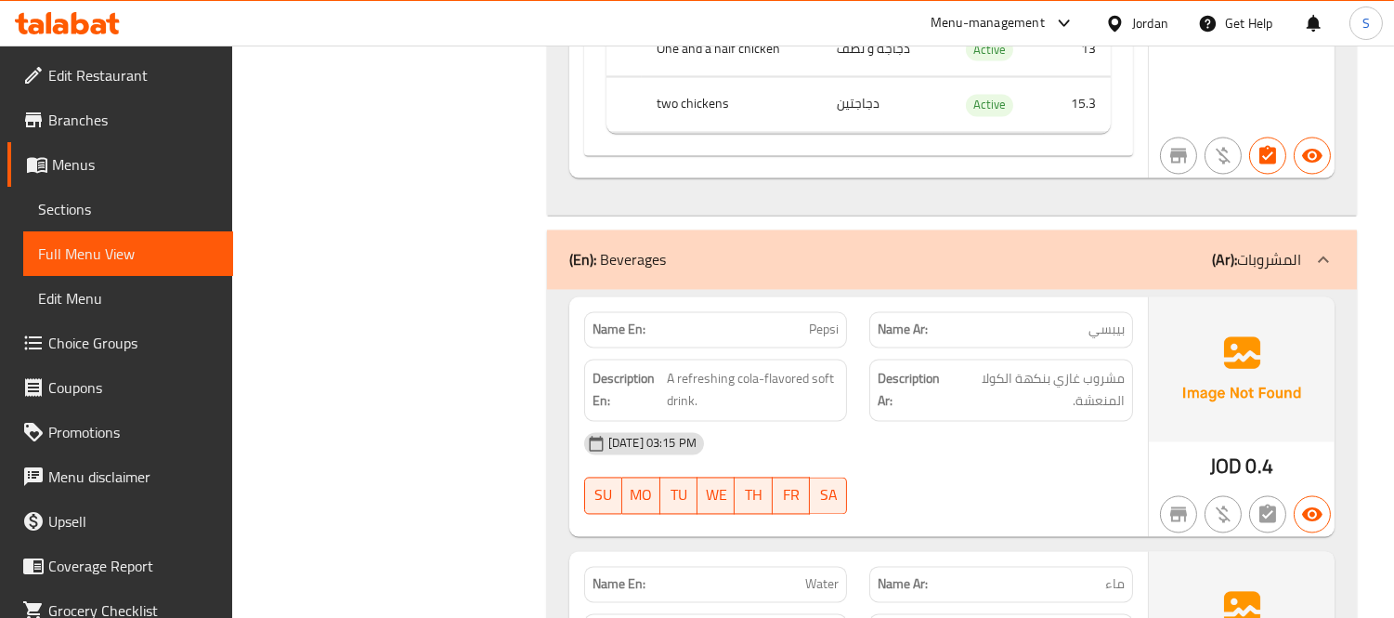
scroll to position [6503, 0]
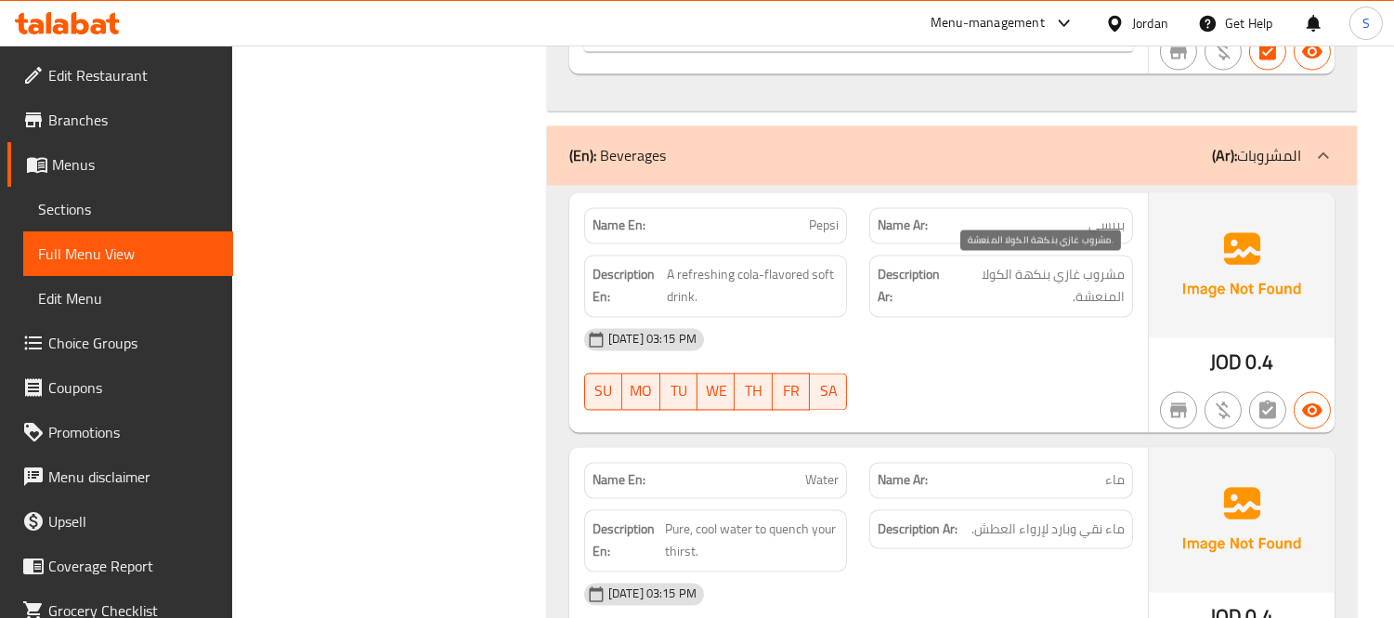
click at [988, 300] on span "مشروب غازي بنكهة الكولا المنعشة." at bounding box center [1038, 286] width 173 height 46
click at [980, 338] on div "[DATE] 03:15 PM" at bounding box center [858, 339] width 571 height 45
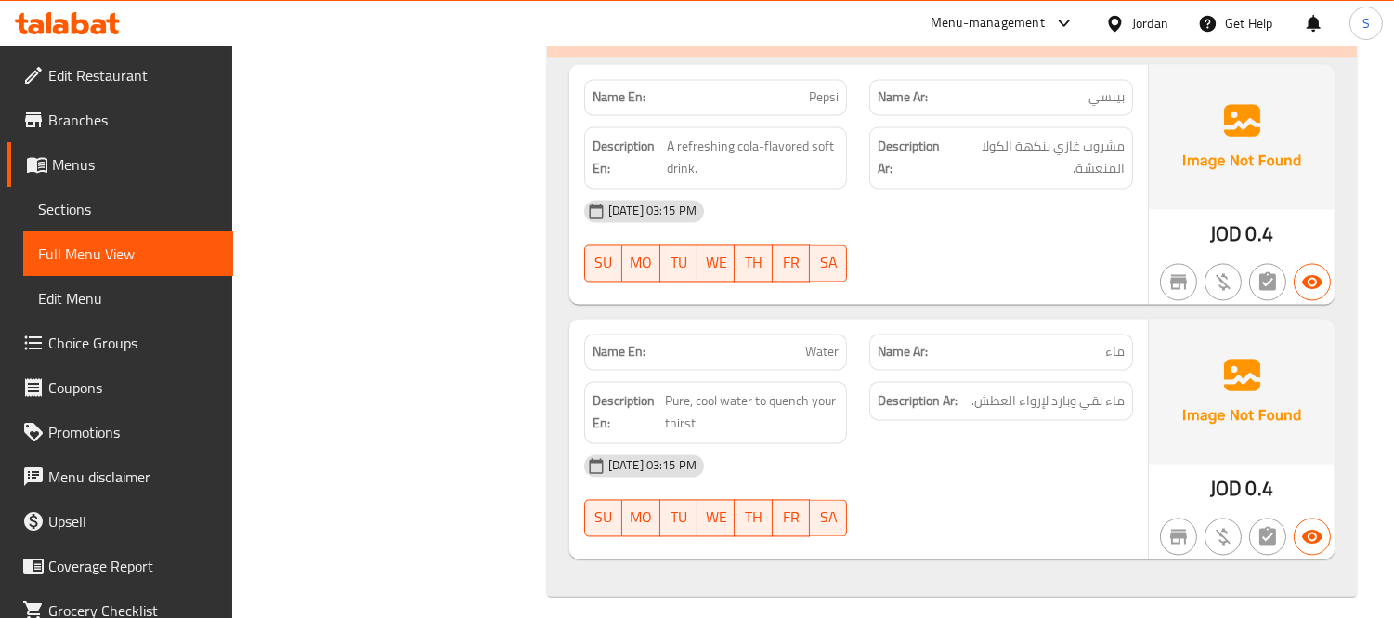
scroll to position [6645, 0]
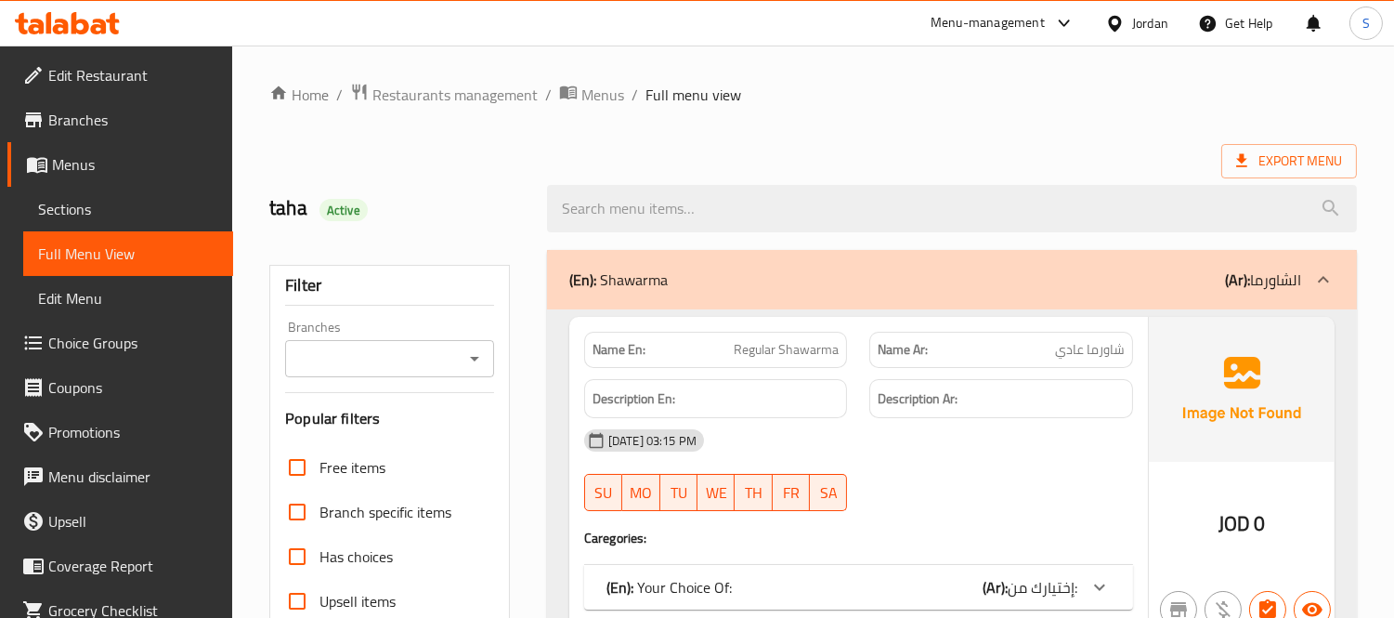
click at [63, 190] on link "Sections" at bounding box center [128, 209] width 210 height 45
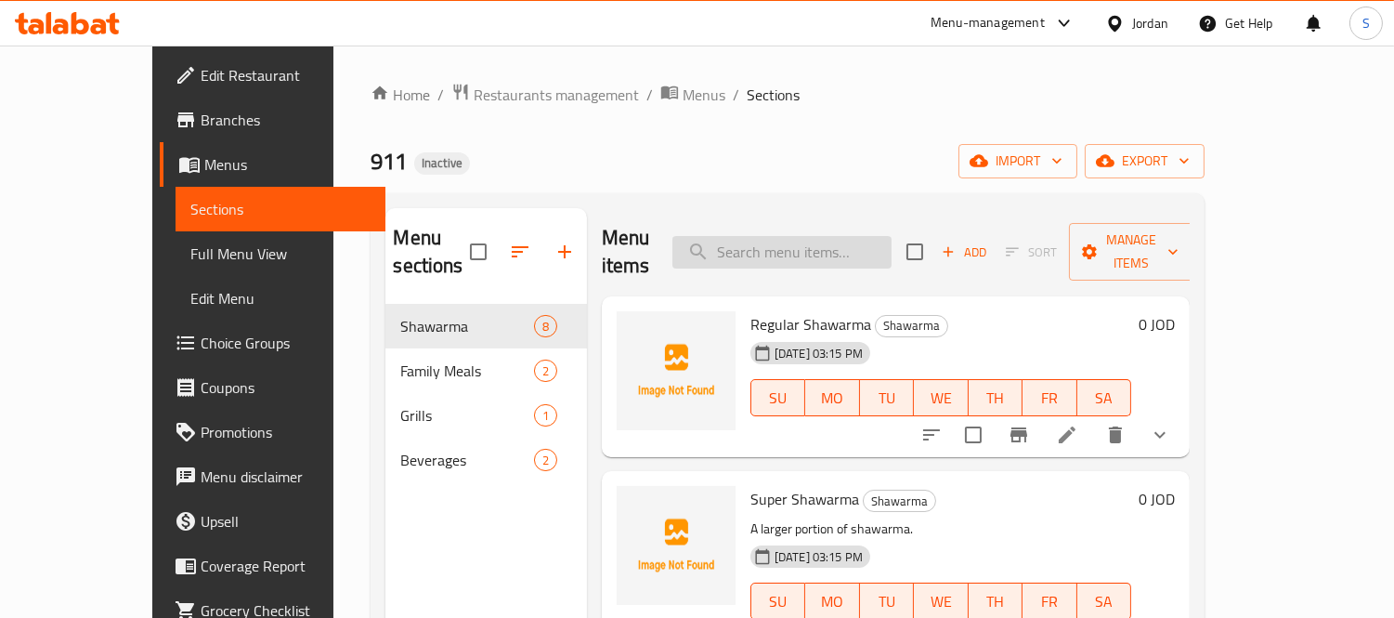
click at [839, 240] on input "search" at bounding box center [782, 252] width 219 height 33
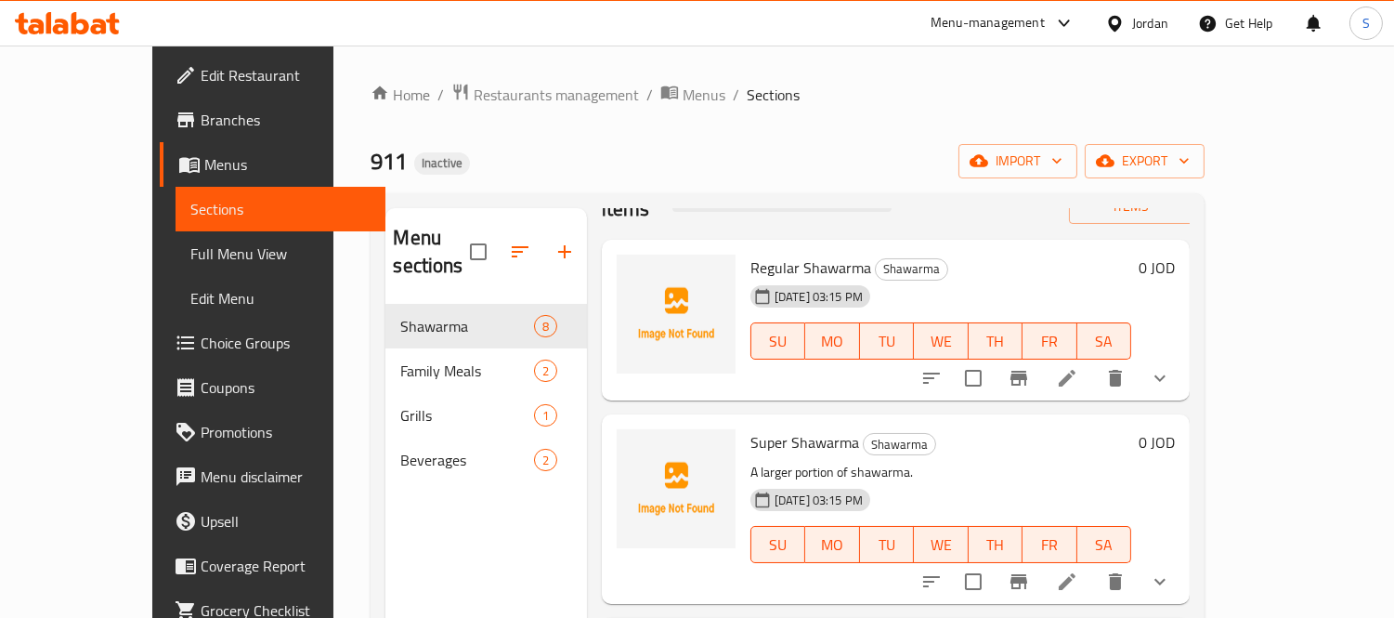
scroll to position [103, 0]
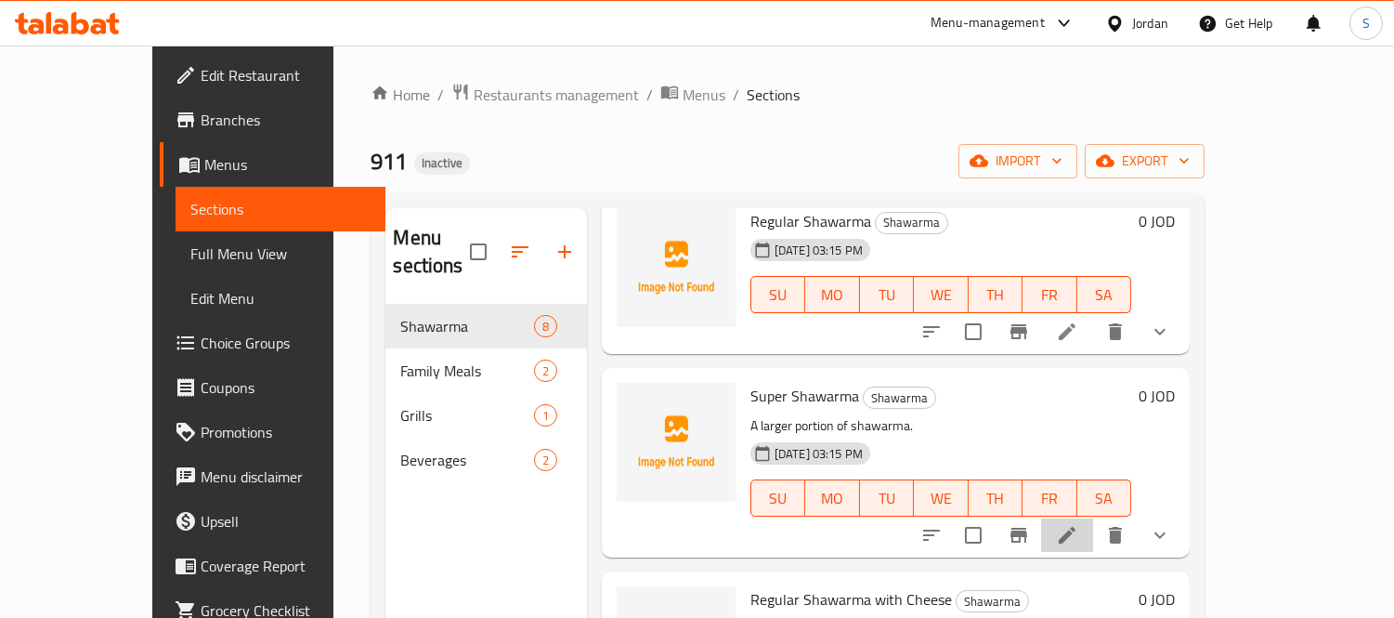
click at [1093, 518] on li at bounding box center [1067, 534] width 52 height 33
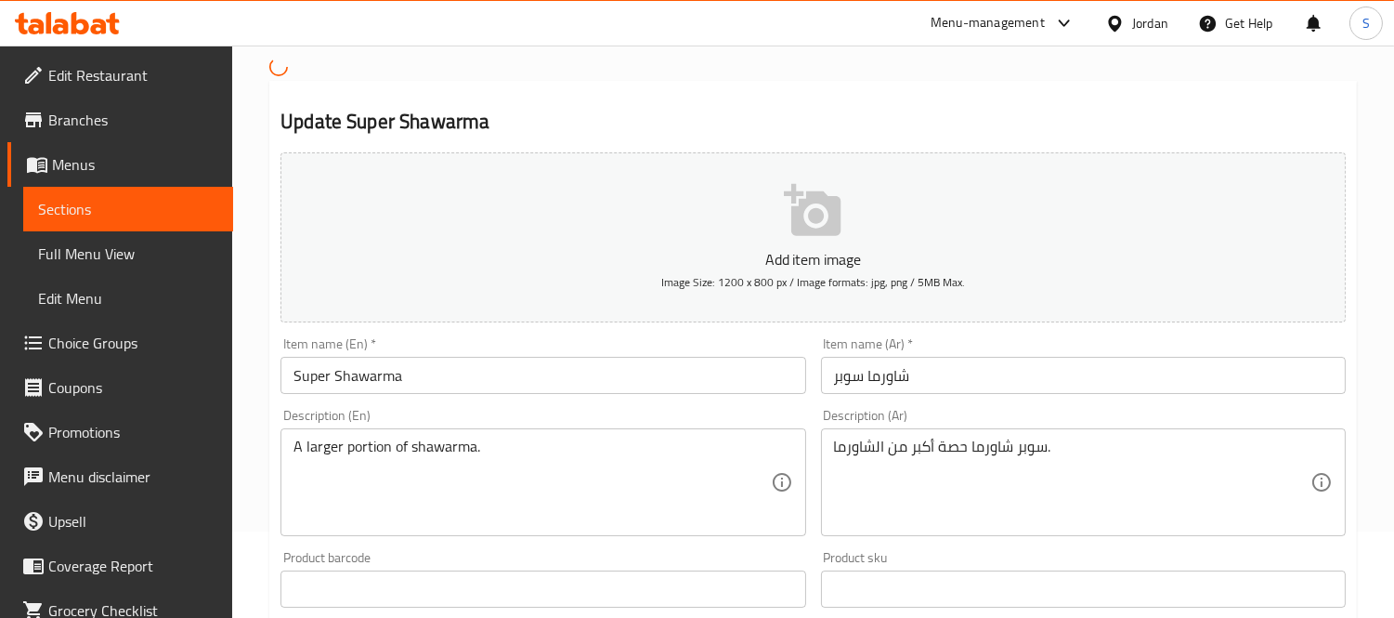
scroll to position [206, 0]
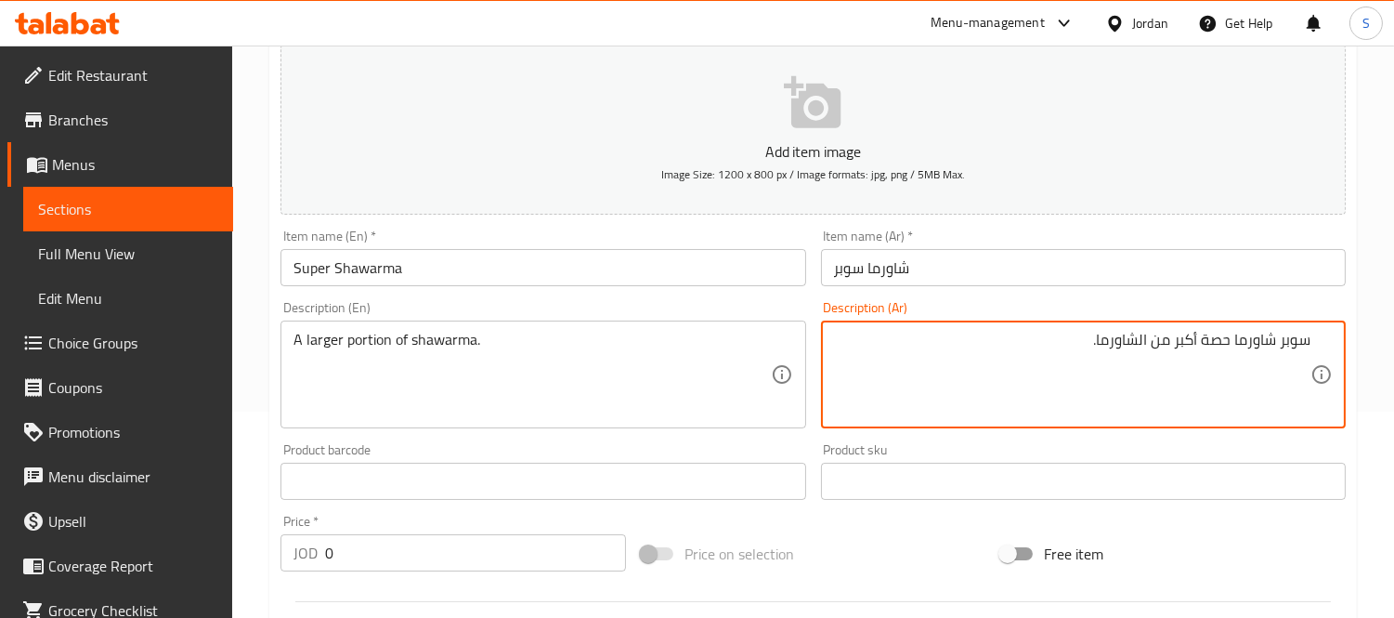
drag, startPoint x: 1233, startPoint y: 337, endPoint x: 1330, endPoint y: 344, distance: 97.8
click at [1330, 344] on div "سوبر شاورما حصة أكبر من الشاورما. Description (Ar)" at bounding box center [1083, 375] width 525 height 108
type textarea "حصة أكبر من الشاورما."
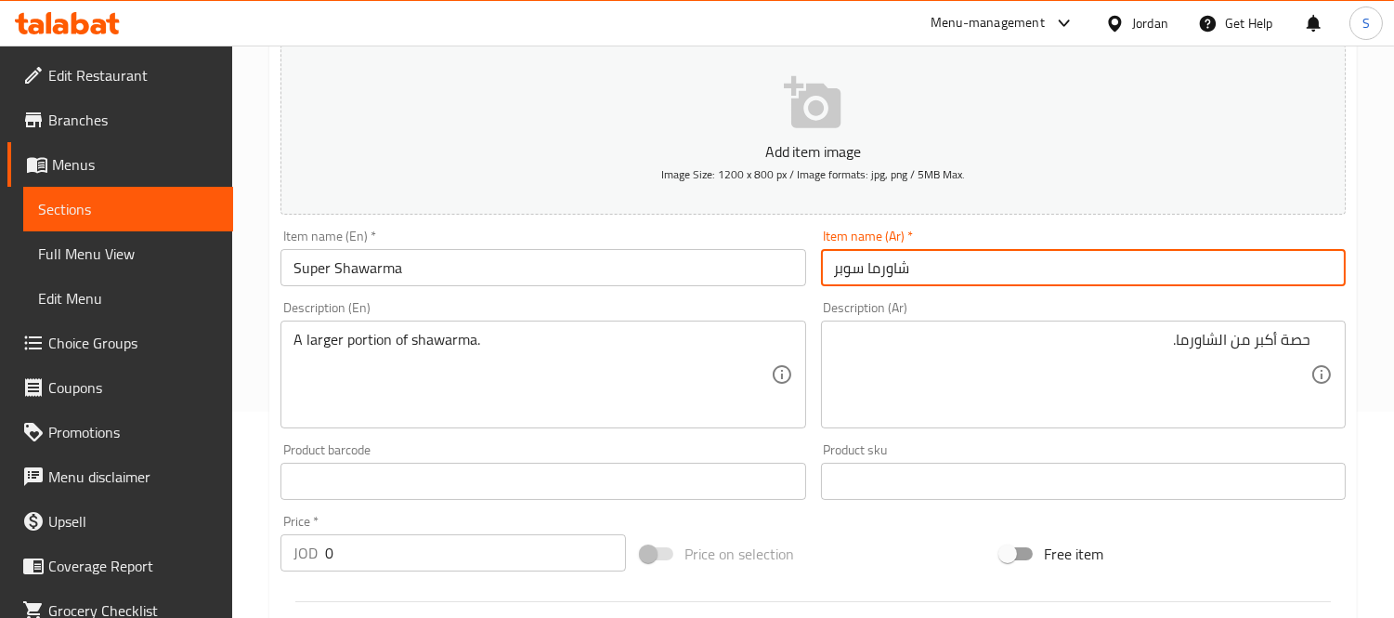
click at [1217, 257] on input "شاورما سوبر" at bounding box center [1083, 267] width 525 height 37
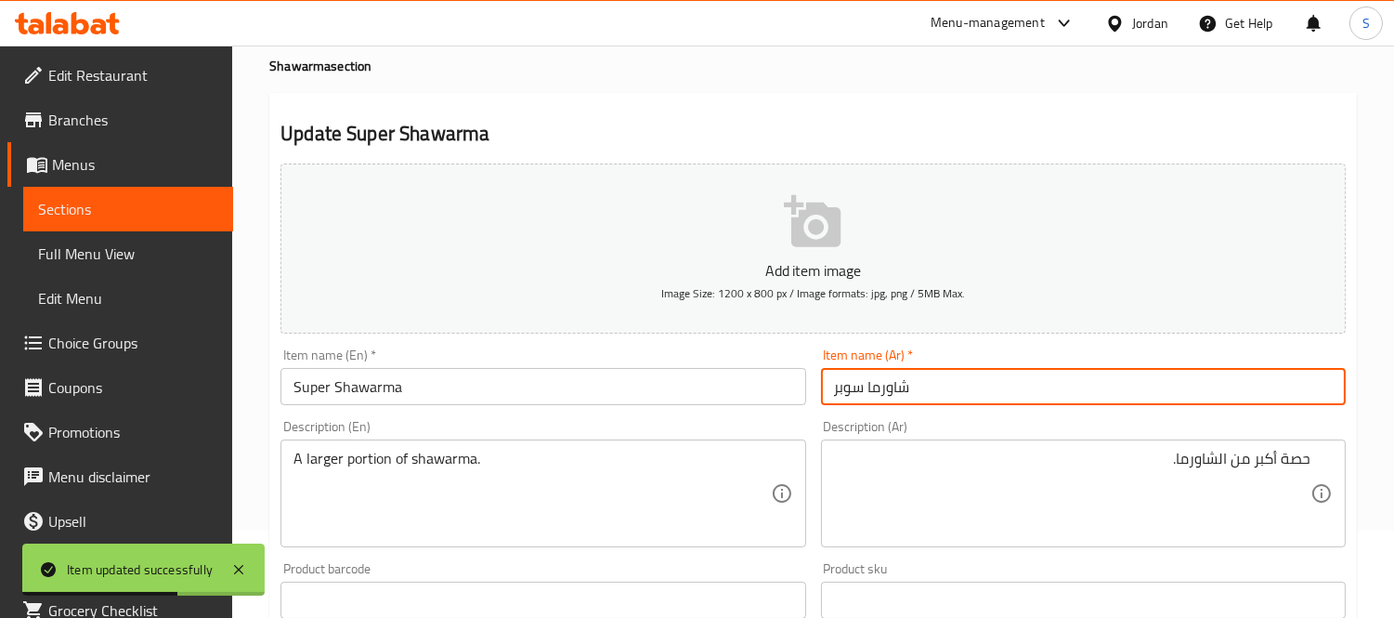
scroll to position [0, 0]
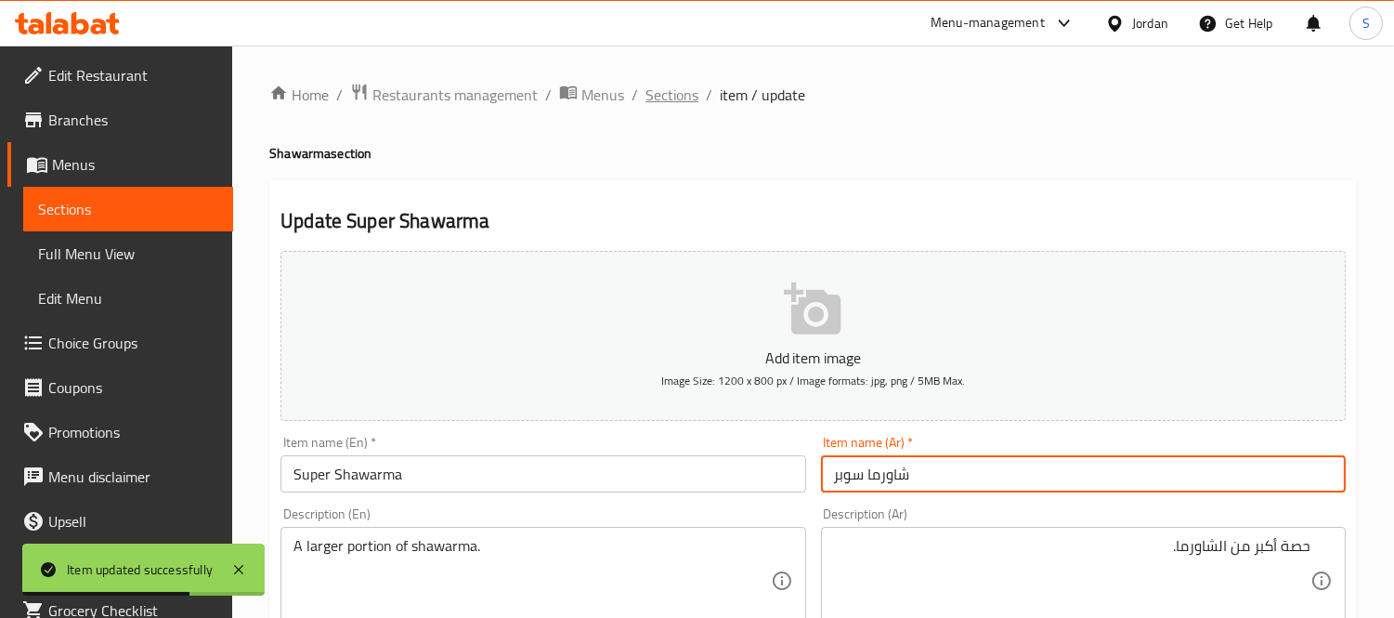
click at [664, 84] on span "Sections" at bounding box center [672, 95] width 53 height 22
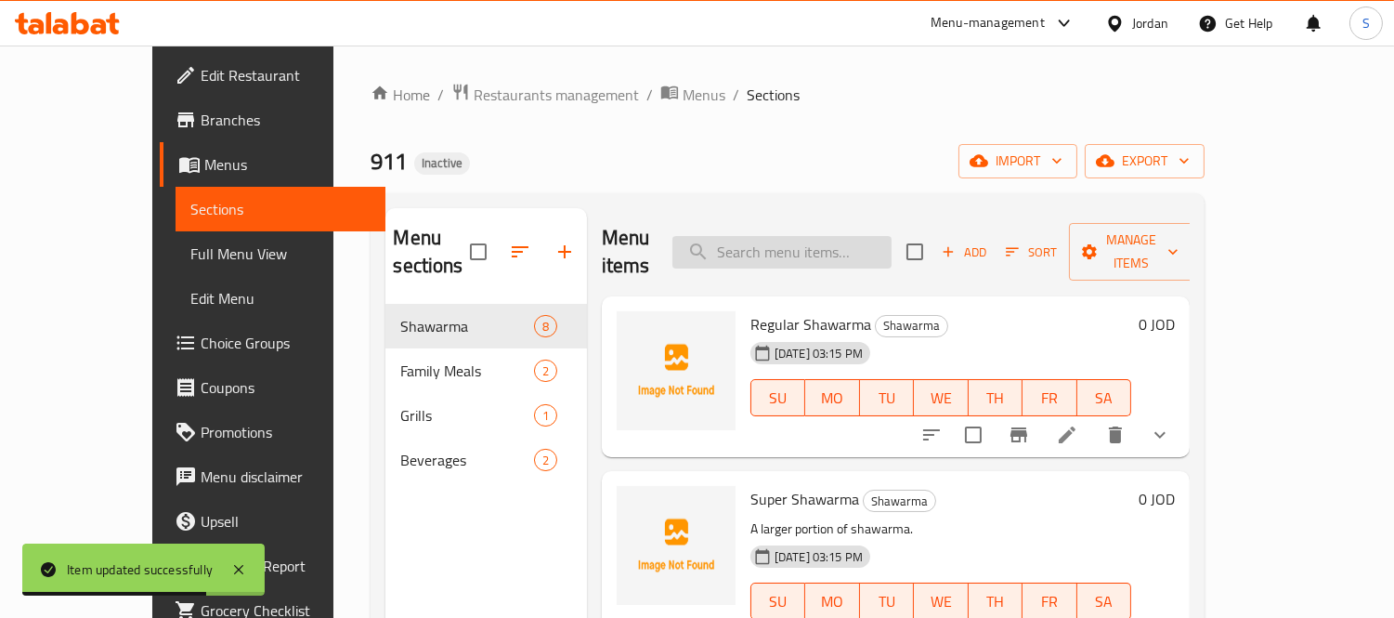
click at [801, 242] on input "search" at bounding box center [782, 252] width 219 height 33
paste input "Double Meal"
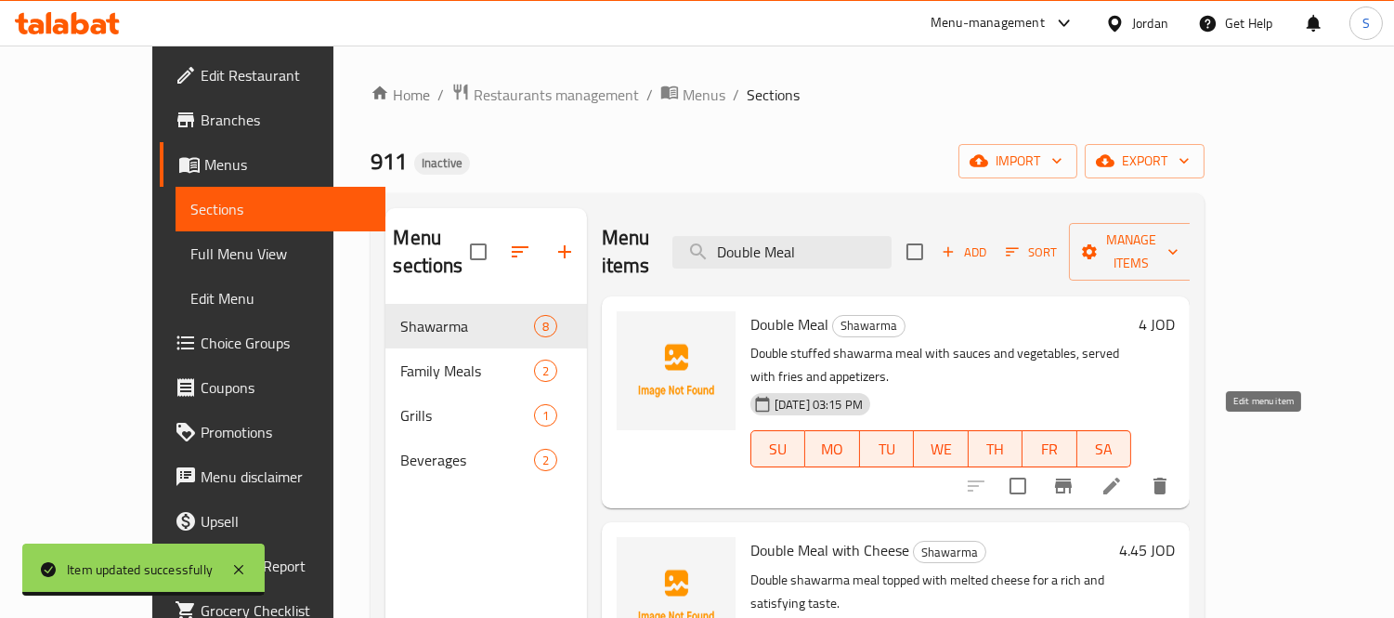
type input "Double Meal"
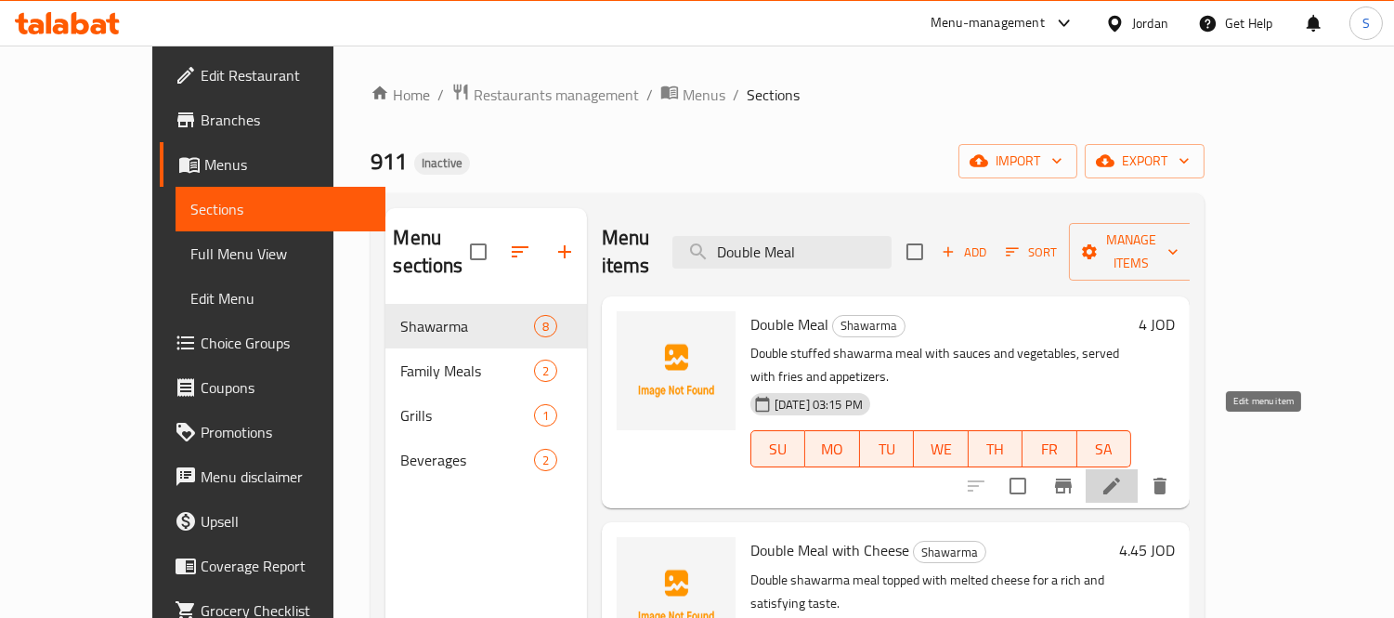
click at [1123, 475] on icon at bounding box center [1112, 486] width 22 height 22
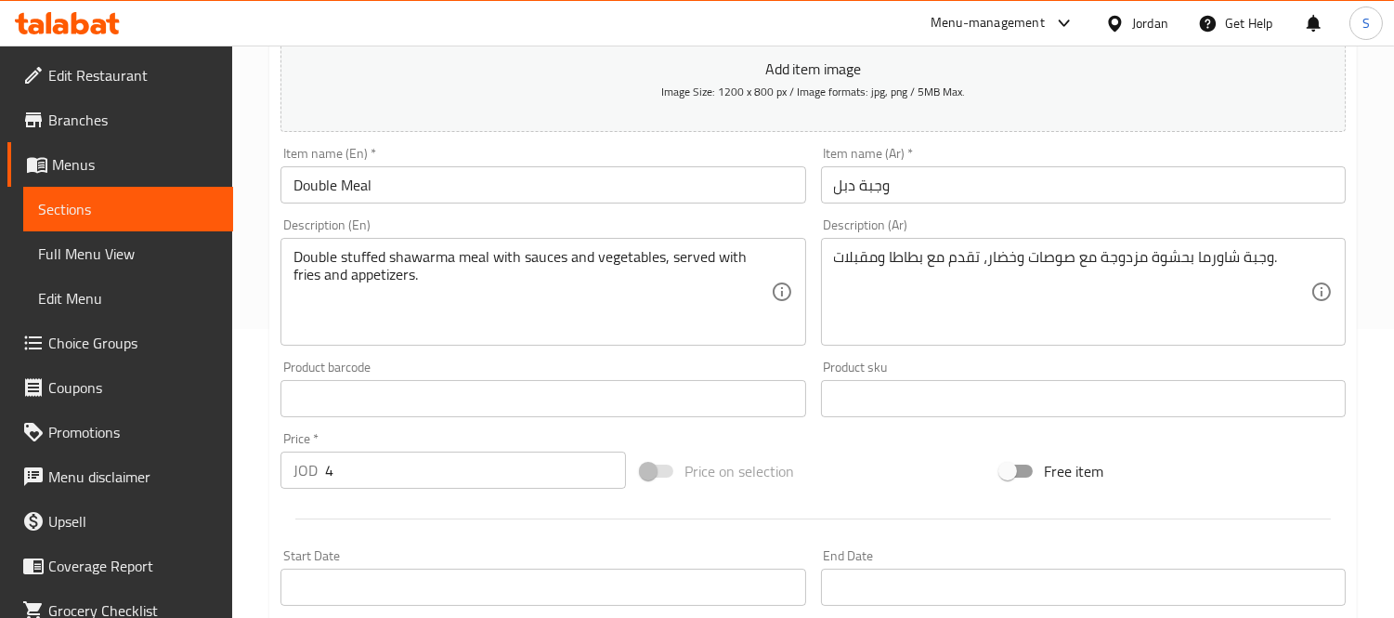
scroll to position [309, 0]
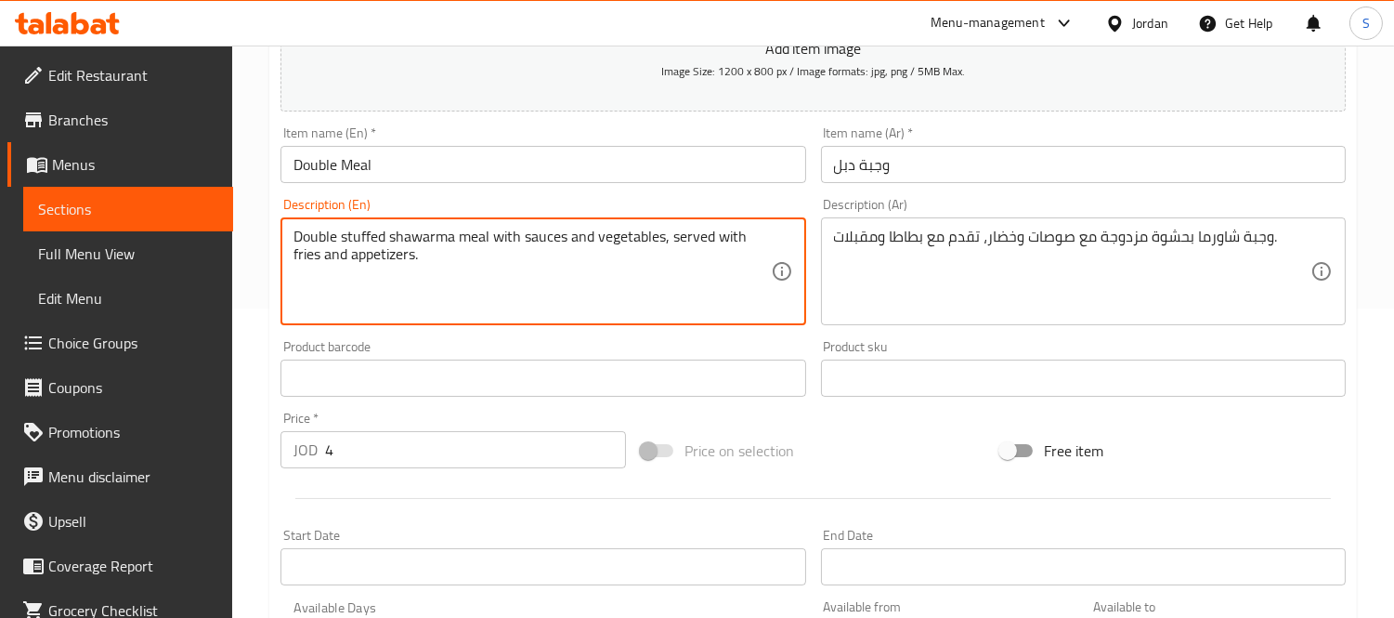
click at [316, 248] on textarea "Double stuffed shawarma meal with sauces and vegetables, served with fries and …" at bounding box center [532, 272] width 477 height 88
click at [307, 263] on textarea "Double stuffed shawarma meal with sauces and vegetables, served with fries and …" at bounding box center [532, 272] width 477 height 88
type textarea "Double stuffed shawarma meal with sauces and vegetables, served with potatoes a…"
click at [439, 173] on input "Double Meal" at bounding box center [543, 164] width 525 height 37
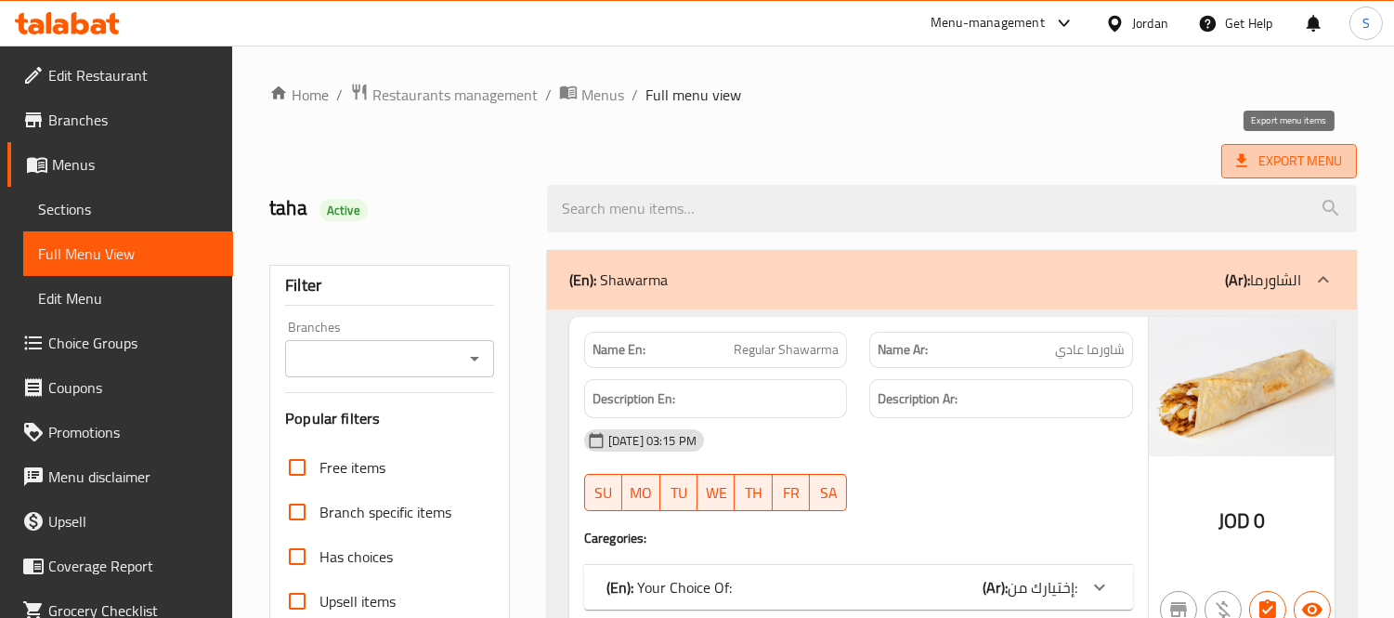
click at [1307, 162] on span "Export Menu" at bounding box center [1290, 161] width 106 height 23
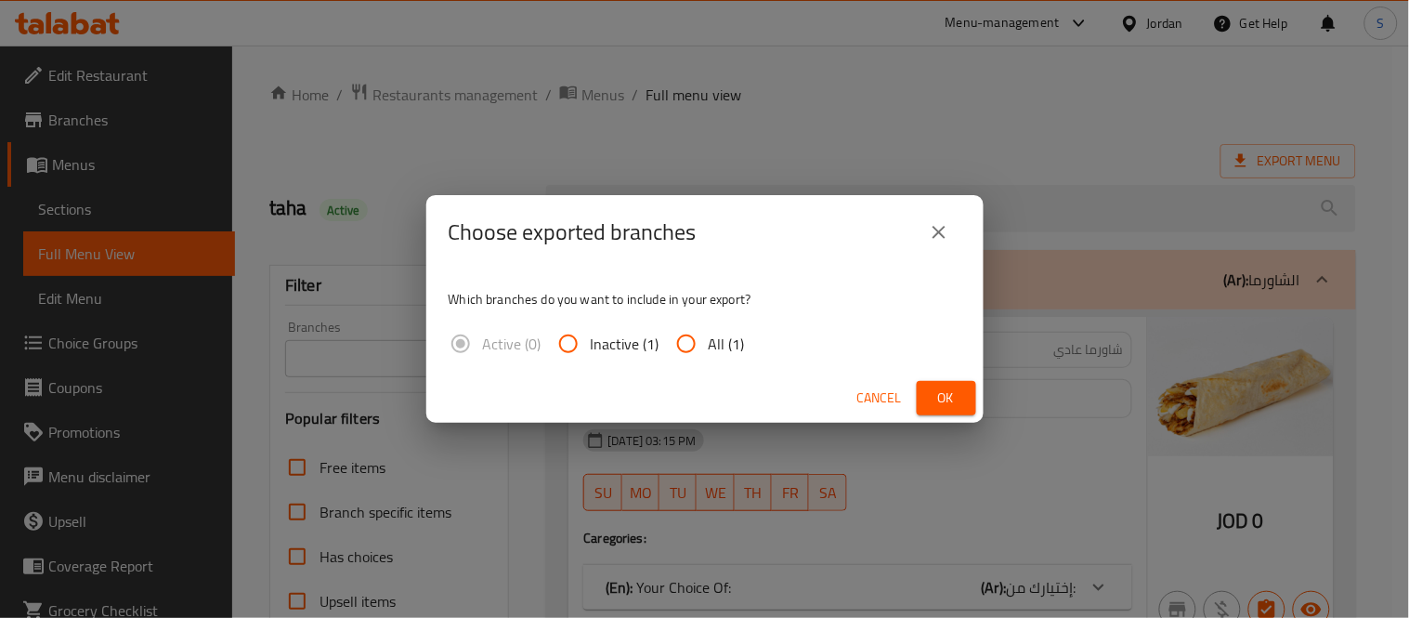
click at [694, 351] on input "All (1)" at bounding box center [686, 343] width 45 height 45
radio input "true"
click at [932, 392] on span "Ok" at bounding box center [947, 397] width 30 height 23
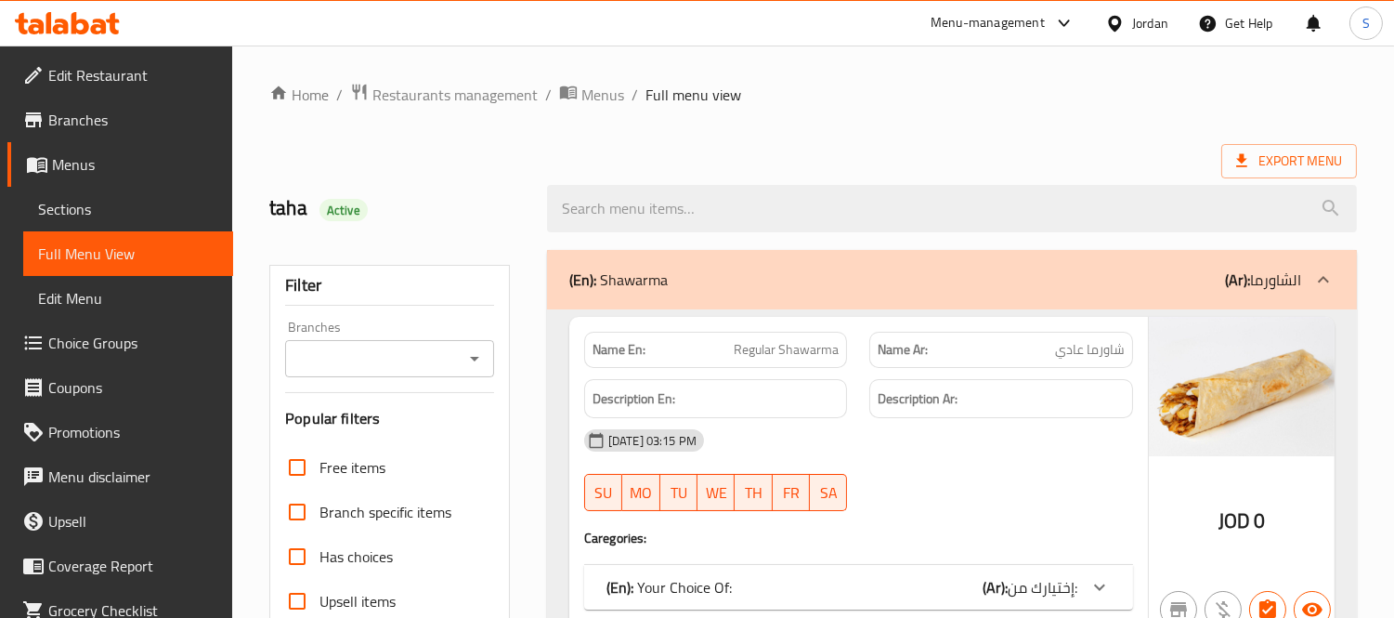
click at [141, 119] on span "Branches" at bounding box center [133, 120] width 170 height 22
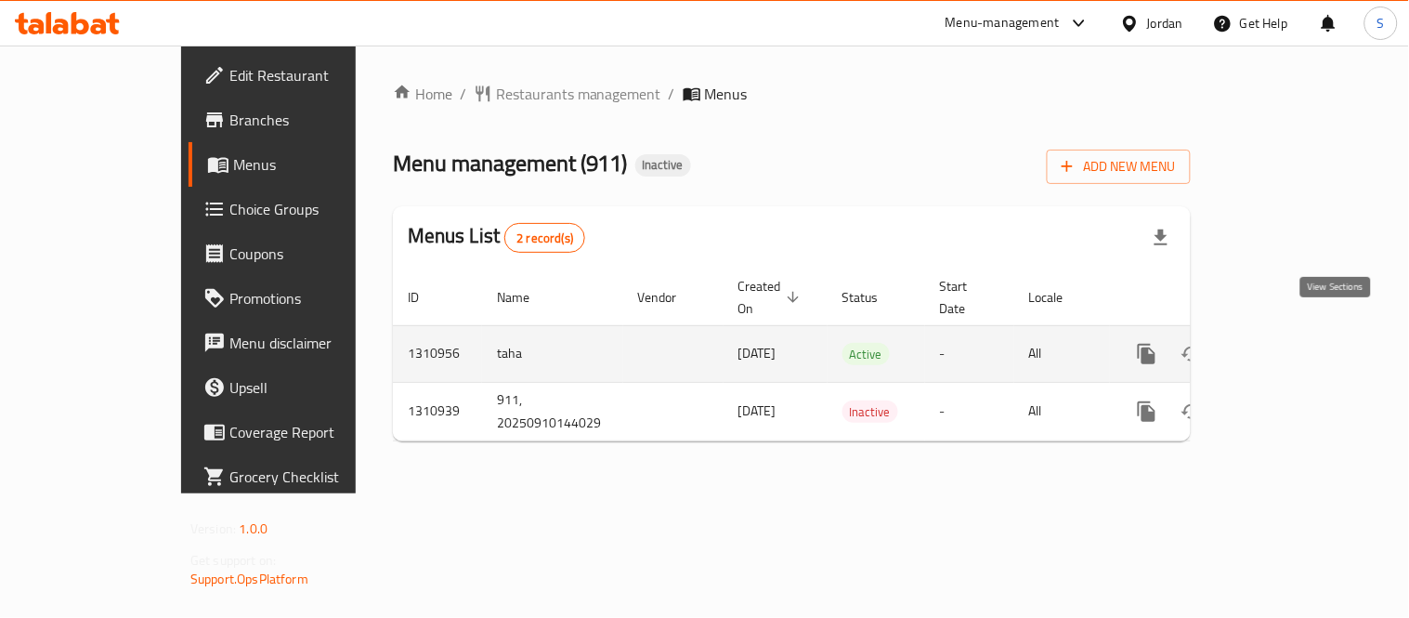
click at [1292, 343] on icon "enhanced table" at bounding box center [1281, 354] width 22 height 22
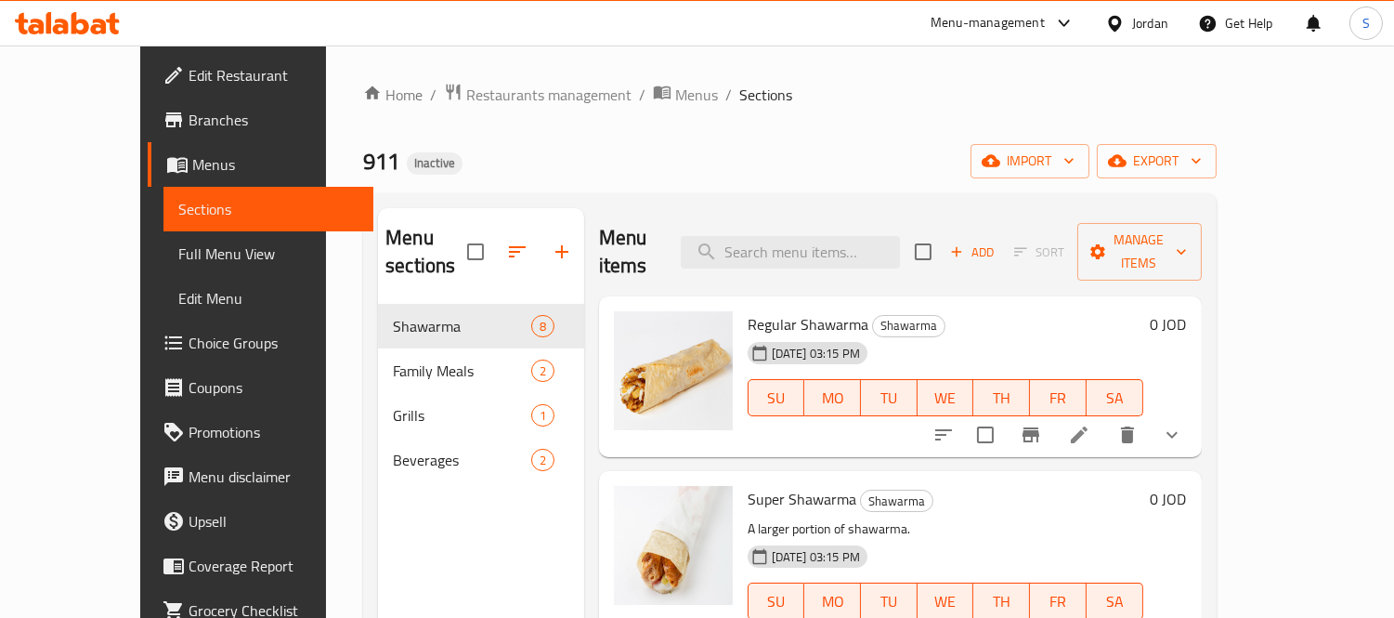
click at [485, 135] on div "Home / Restaurants management / Menus / Sections 911 Inactive import export Men…" at bounding box center [789, 462] width 853 height 758
click at [738, 131] on div "Home / Restaurants management / Menus / Sections 911 Inactive import export Men…" at bounding box center [789, 462] width 853 height 758
click at [178, 243] on span "Full Menu View" at bounding box center [268, 253] width 180 height 22
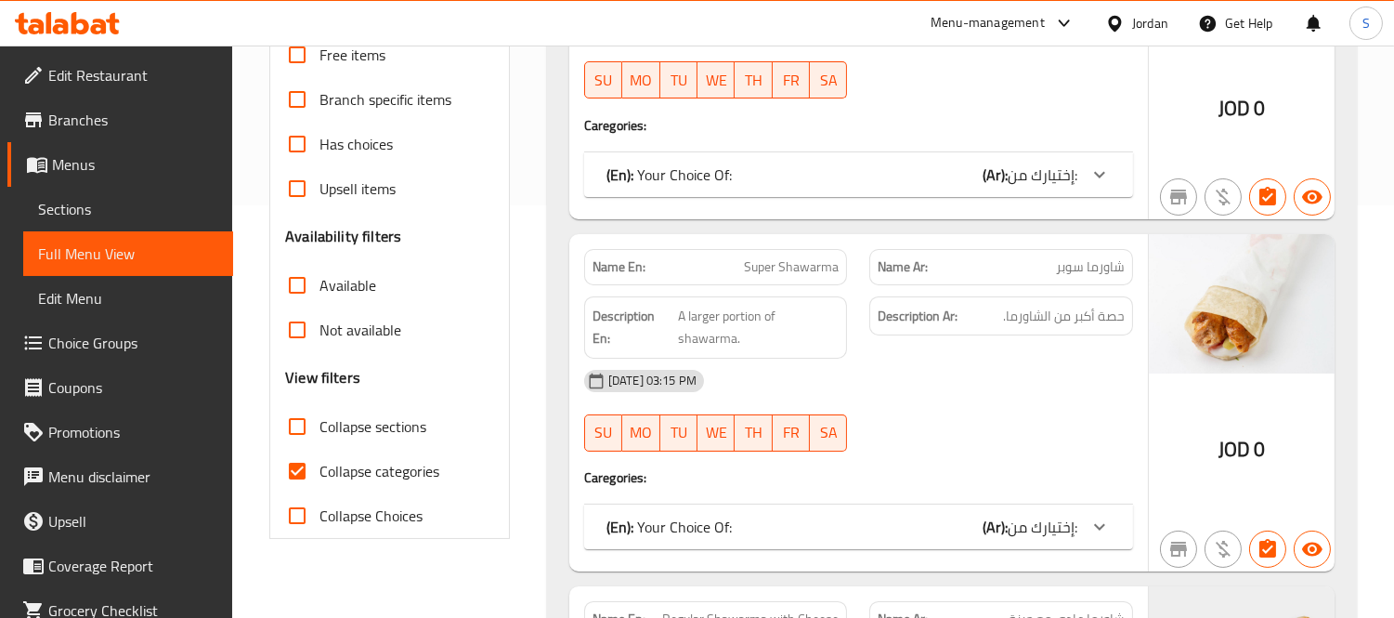
click at [365, 479] on span "Collapse categories" at bounding box center [380, 471] width 120 height 22
click at [320, 479] on input "Collapse categories" at bounding box center [297, 471] width 45 height 45
checkbox input "false"
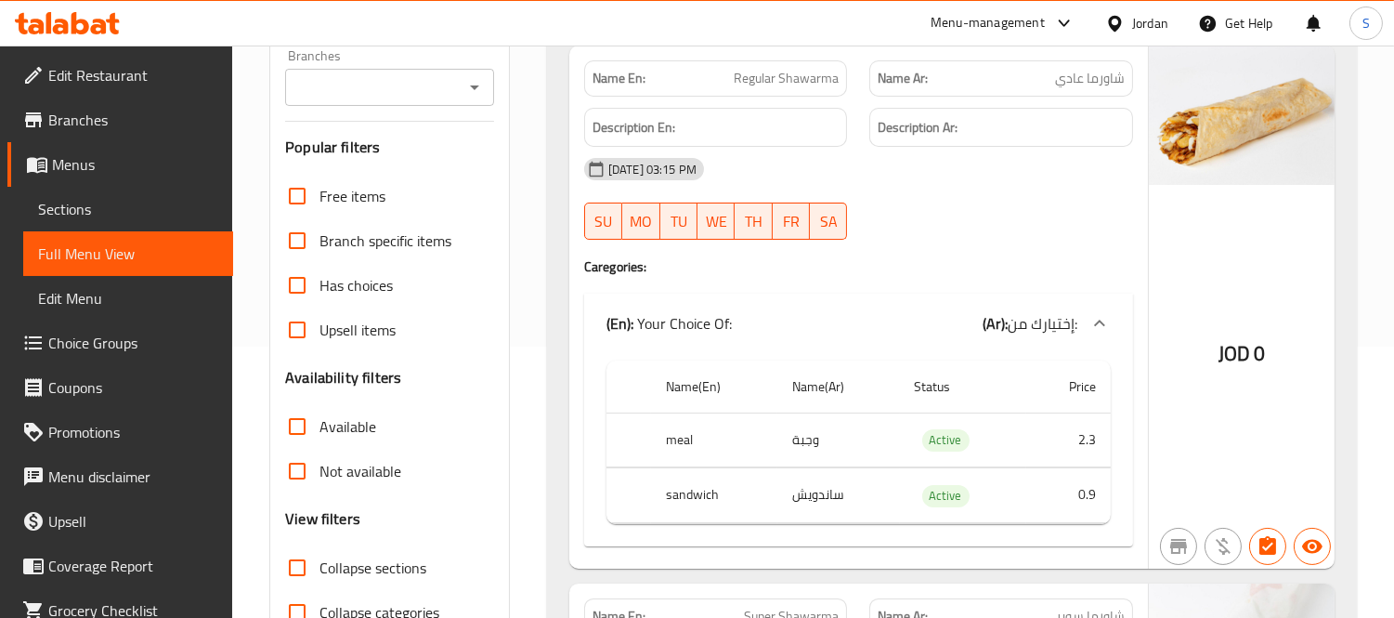
scroll to position [372, 0]
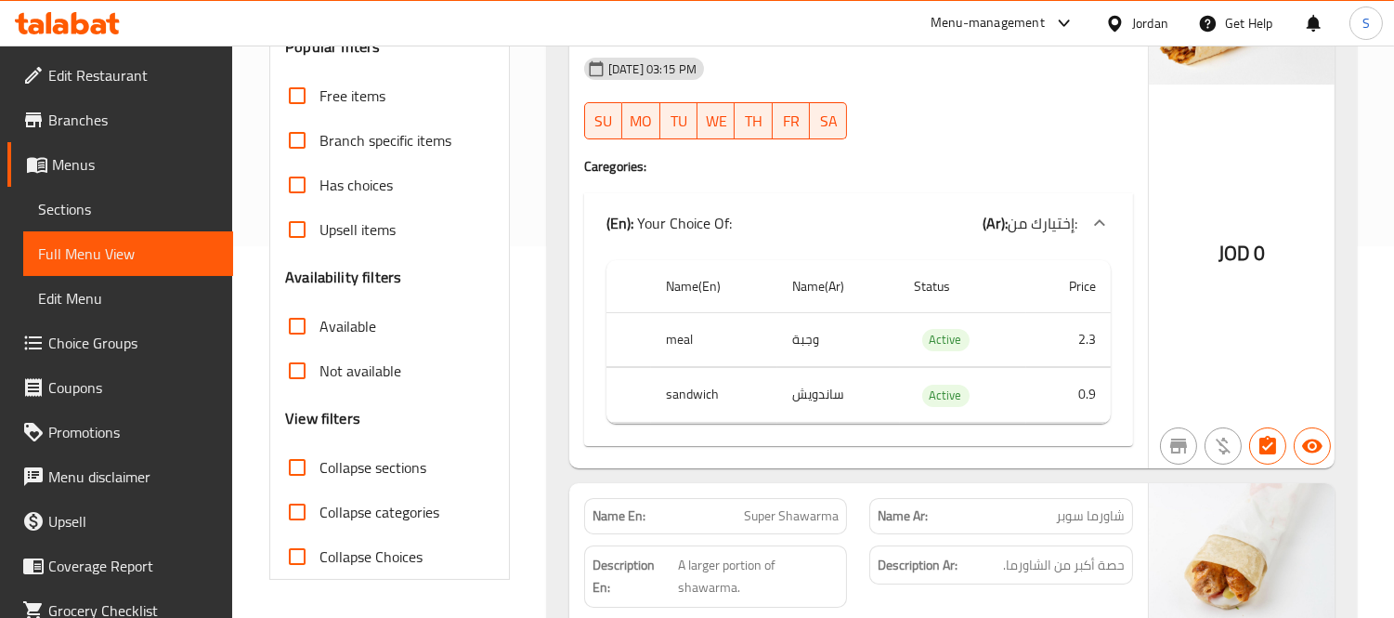
click at [387, 462] on span "Collapse sections" at bounding box center [373, 467] width 107 height 22
click at [320, 462] on input "Collapse sections" at bounding box center [297, 467] width 45 height 45
checkbox input "true"
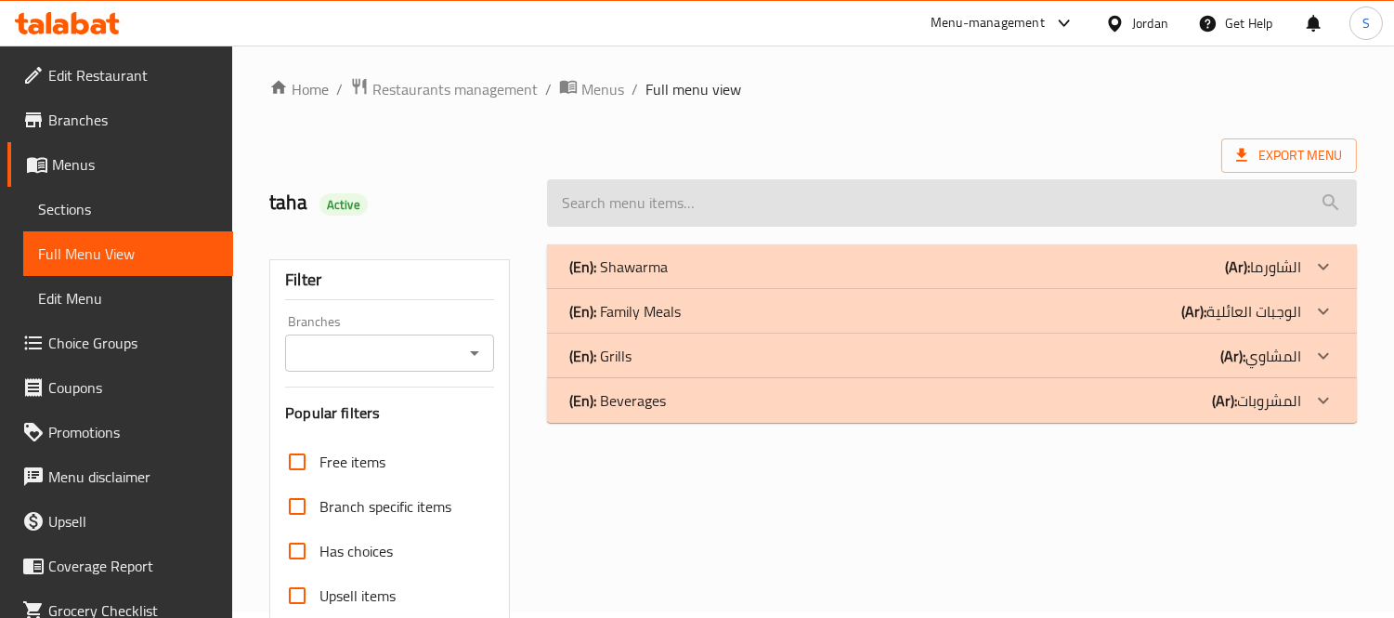
scroll to position [0, 0]
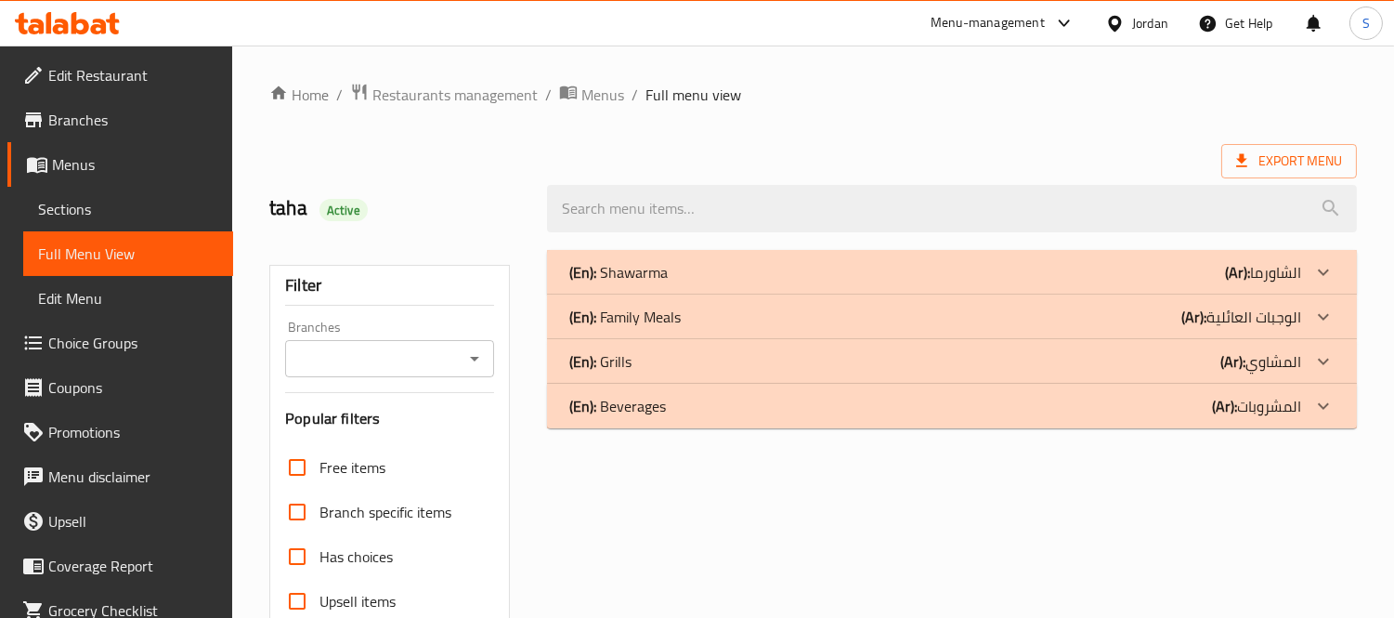
click at [750, 280] on div "(En): Shawarma (Ar): الشاورما" at bounding box center [936, 272] width 732 height 22
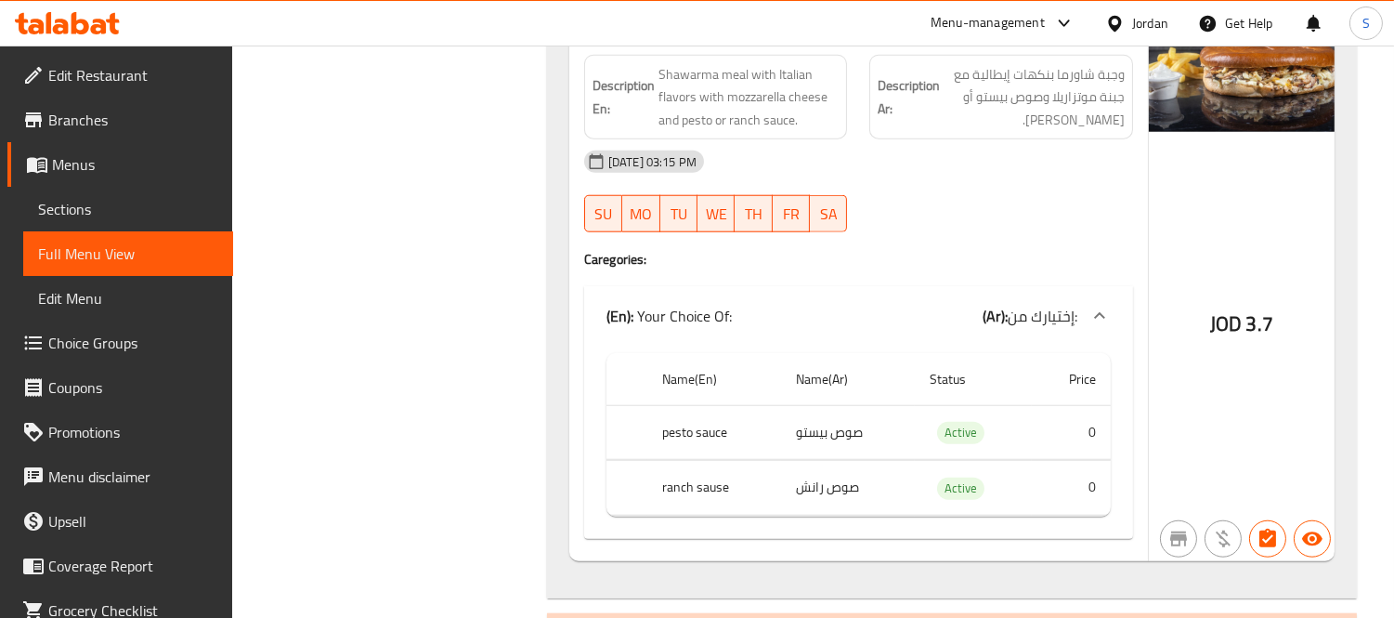
scroll to position [3496, 0]
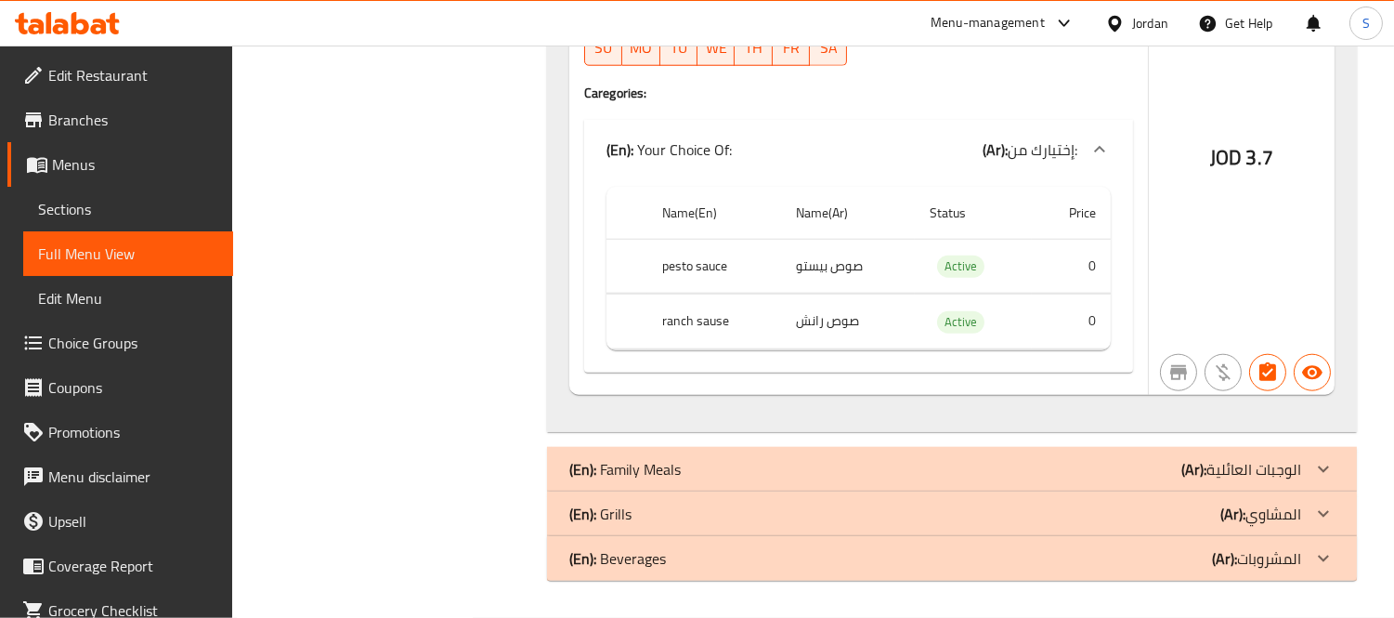
click at [691, 481] on div "(En): Family Meals (Ar): الوجبات العائلية" at bounding box center [952, 469] width 810 height 45
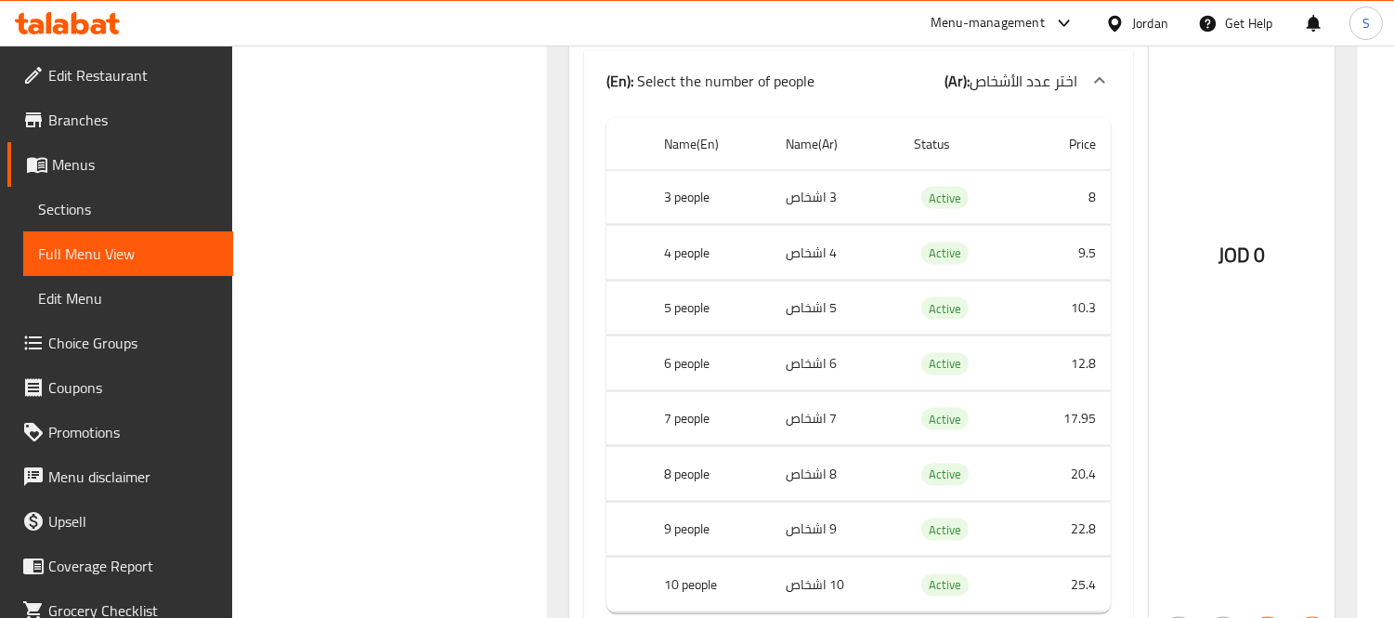
scroll to position [5384, 0]
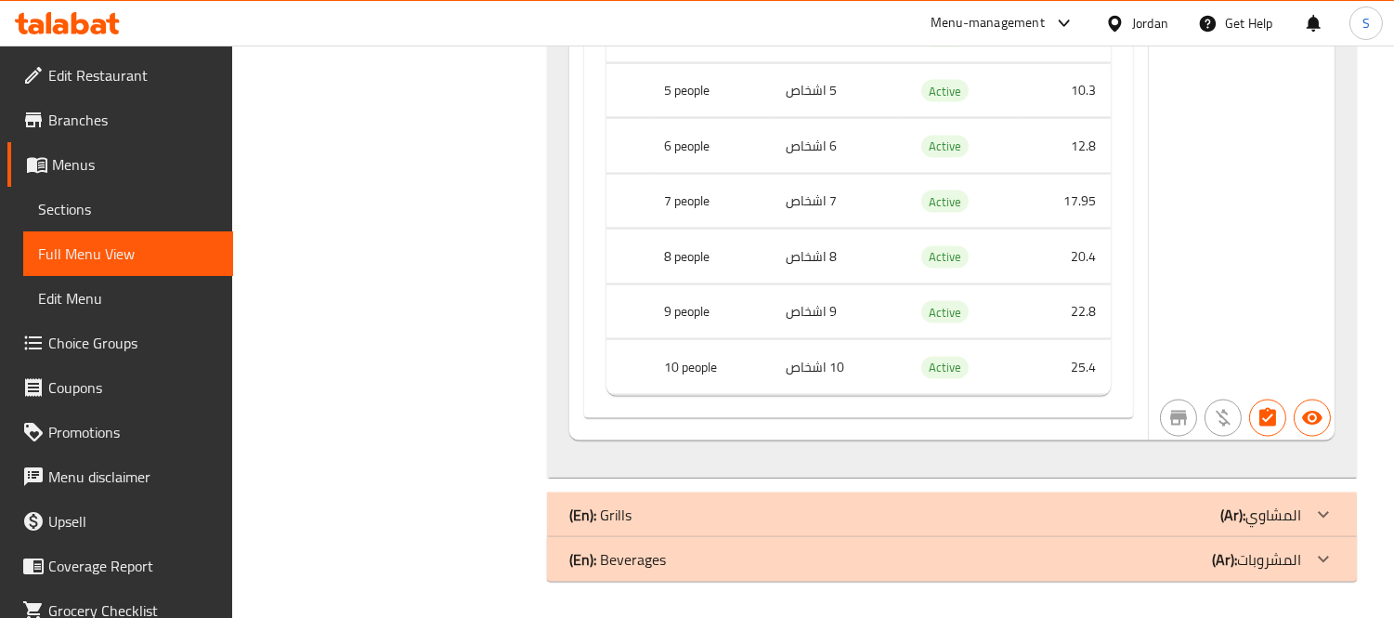
click at [745, 502] on div "(En): Grills (Ar): المشاوي" at bounding box center [952, 514] width 810 height 45
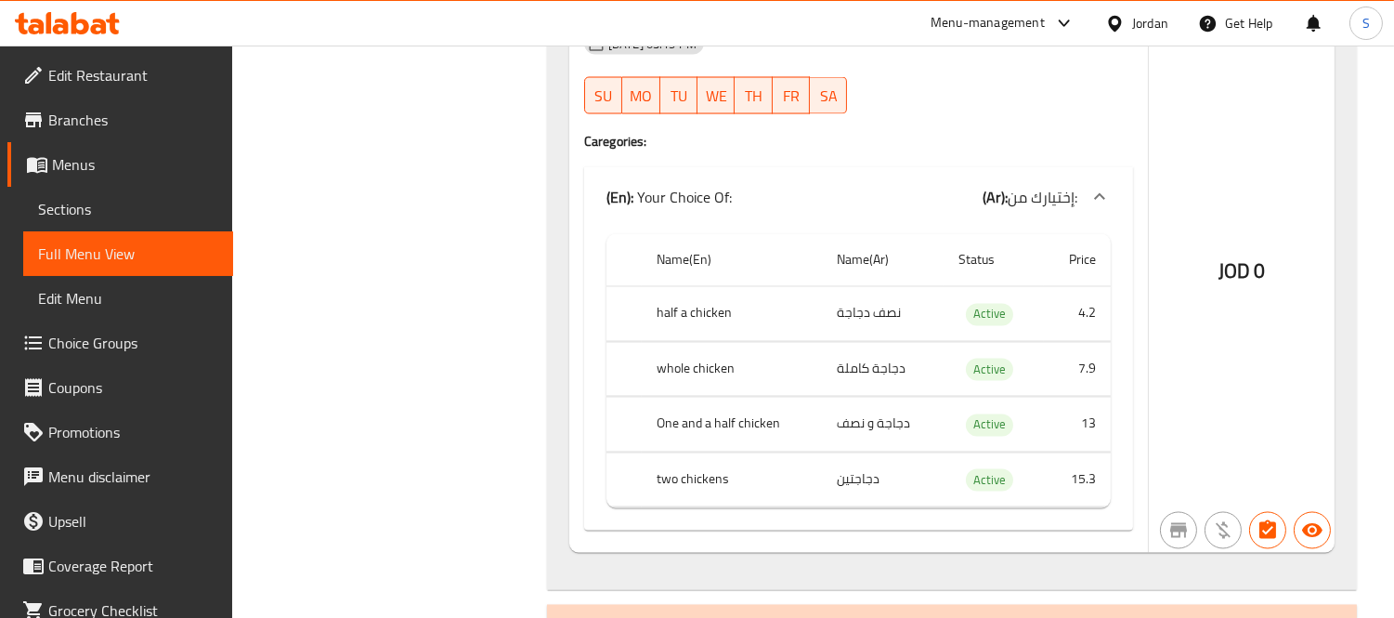
scroll to position [6114, 0]
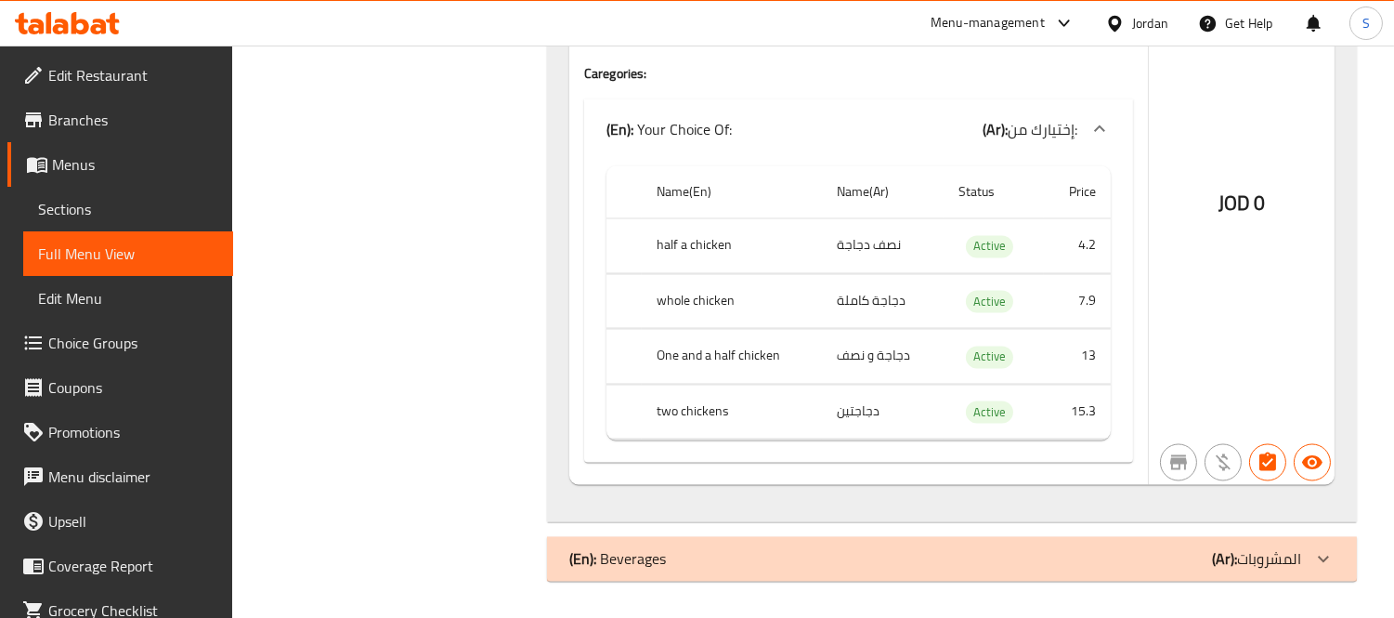
click at [839, 573] on div "(En): Beverages (Ar): المشروبات" at bounding box center [952, 559] width 810 height 45
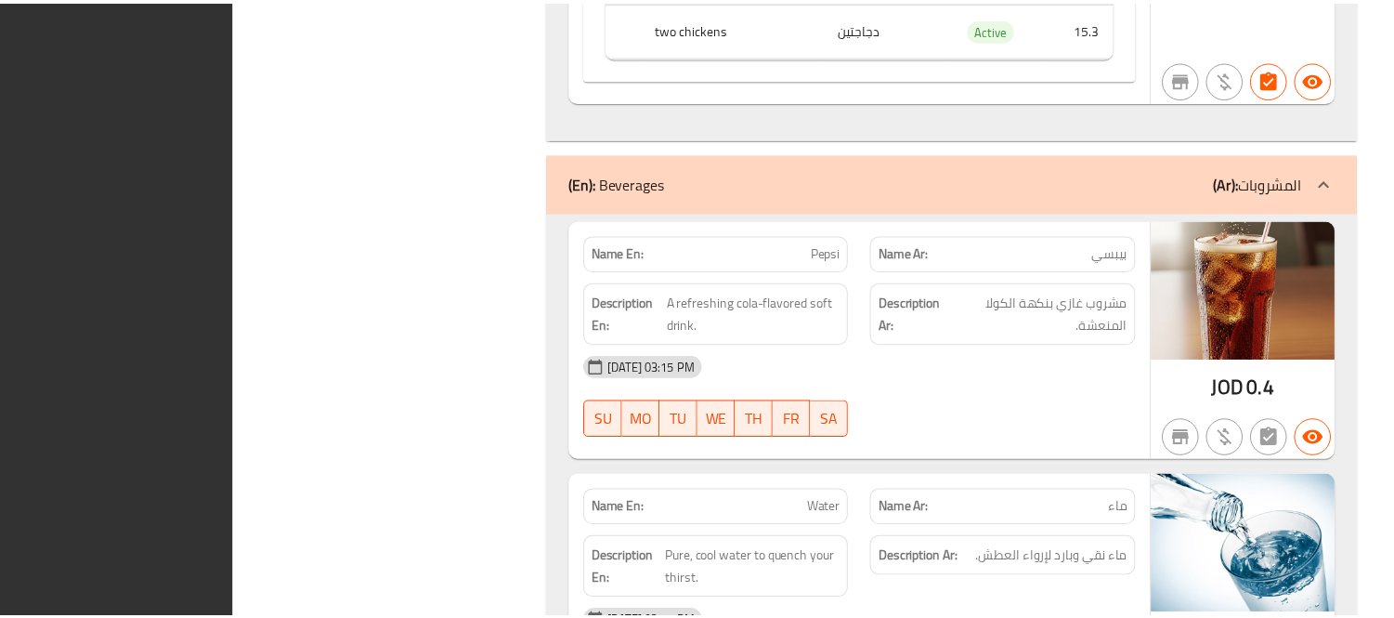
scroll to position [6622, 0]
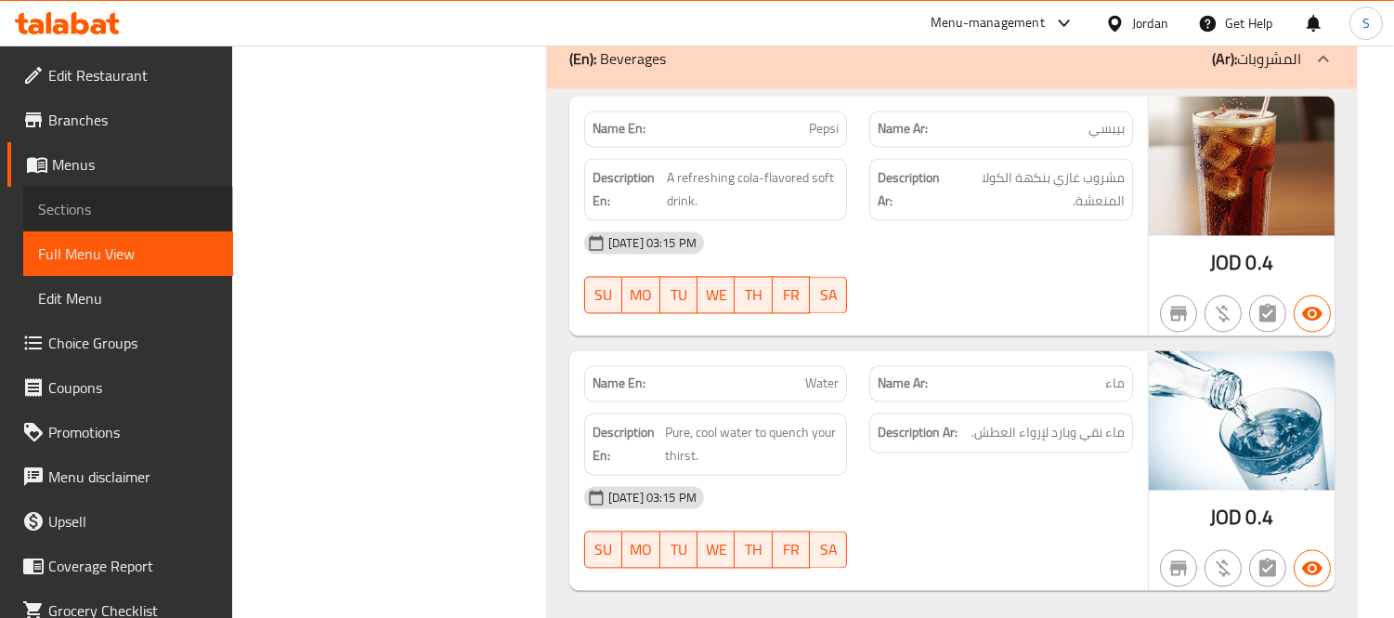
click at [145, 214] on span "Sections" at bounding box center [128, 209] width 180 height 22
